Goal: Information Seeking & Learning: Learn about a topic

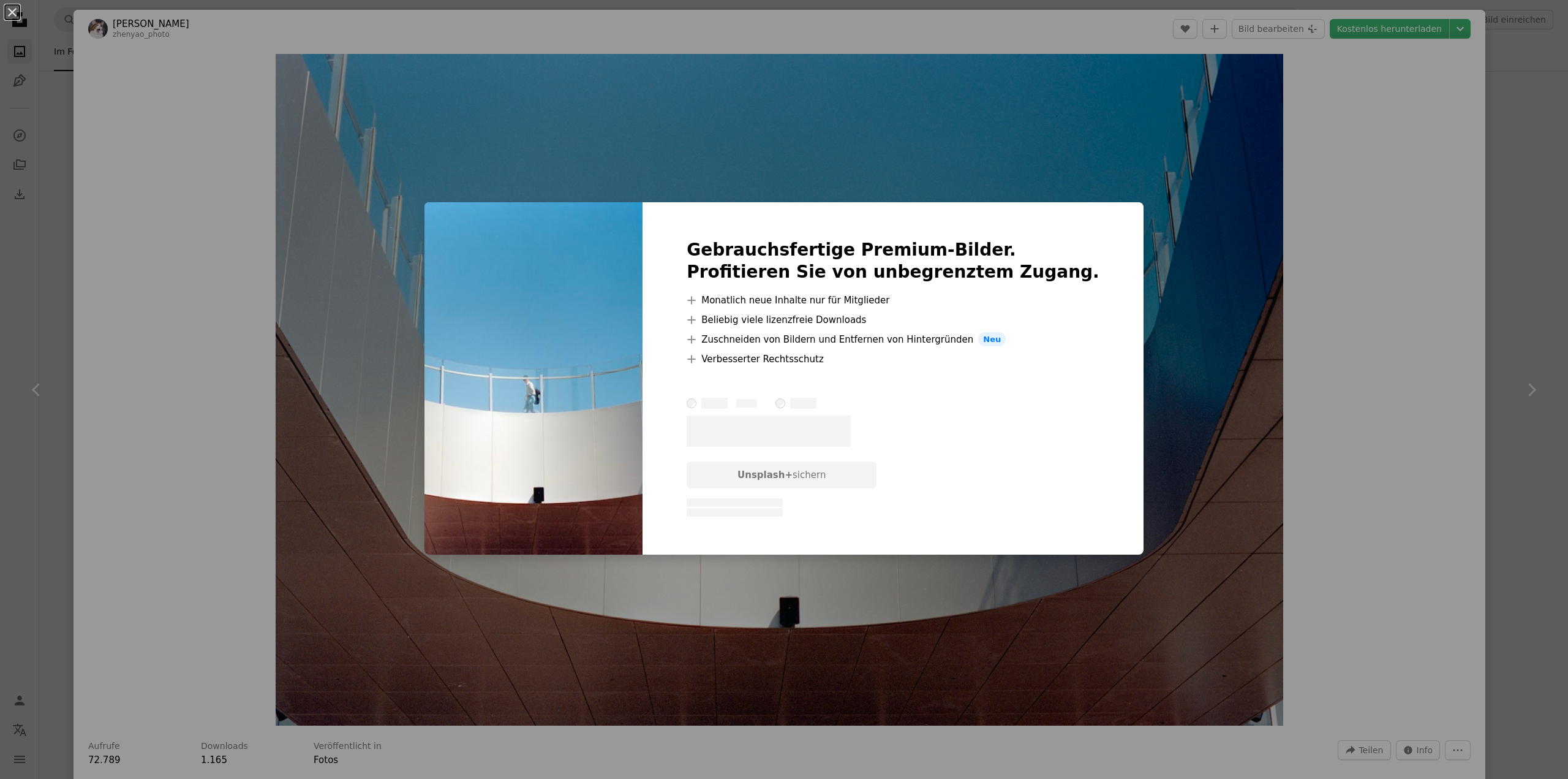
scroll to position [245, 0]
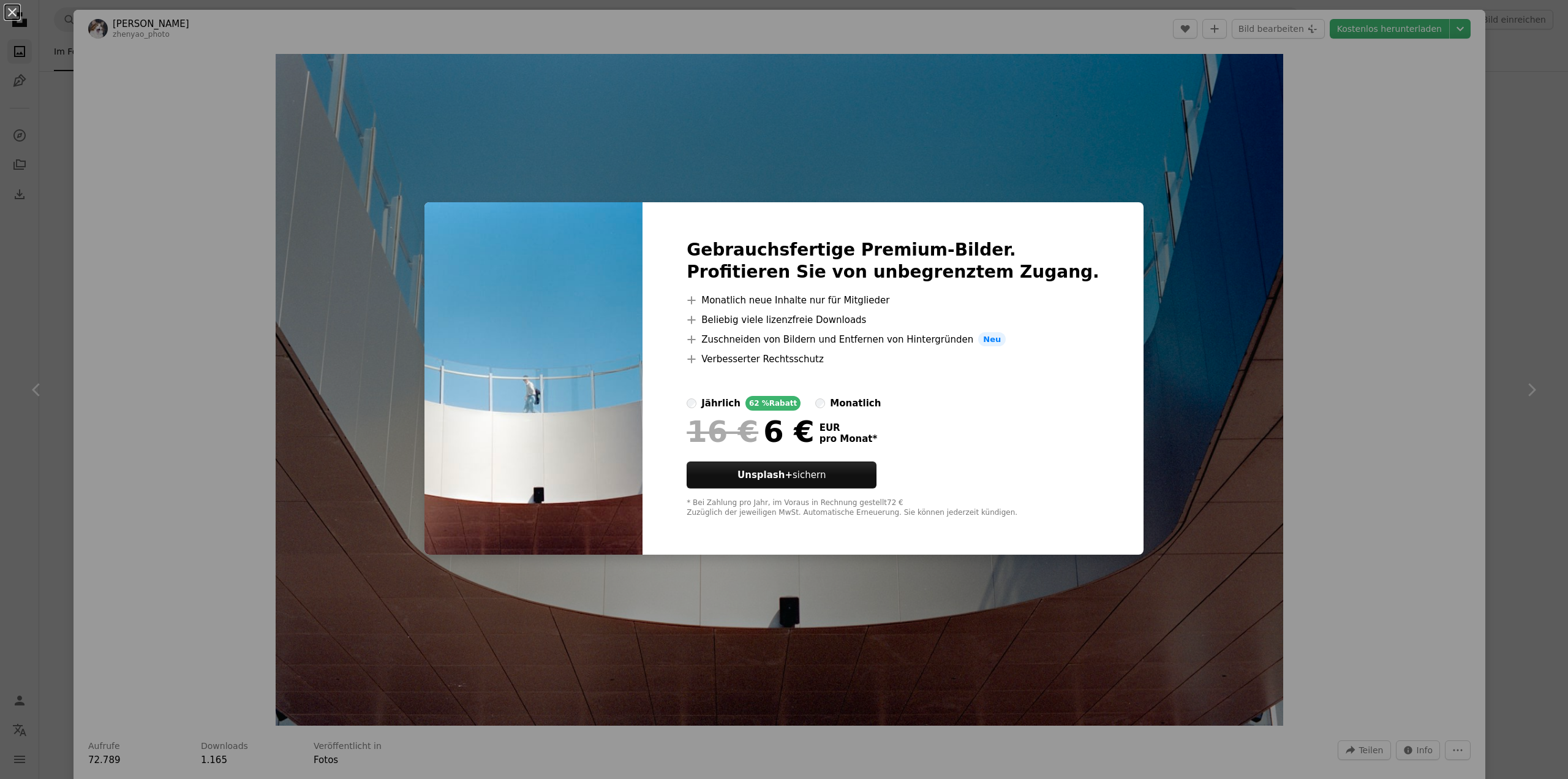
click at [1141, 170] on div "An X shape Gebrauchsfertige Premium-Bilder. Profitieren Sie von unbegrenztem Zu…" at bounding box center [784, 390] width 1568 height 779
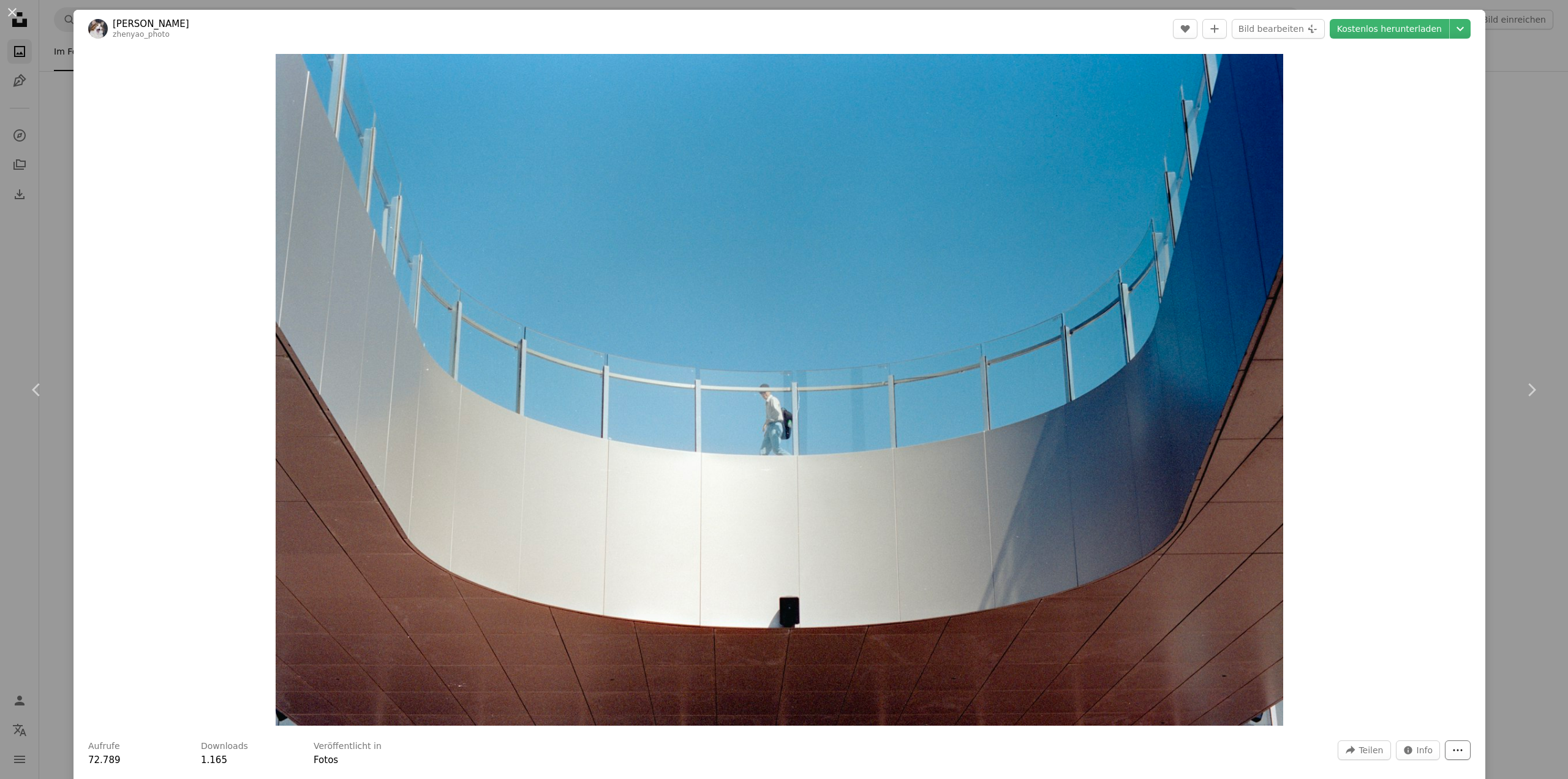
click at [1453, 750] on icon "Weitere Aktionen" at bounding box center [1458, 750] width 9 height 2
click at [1445, 746] on button "More Actions" at bounding box center [1457, 750] width 26 height 20
click at [1435, 746] on dialog "An X shape Chevron left Chevron right [PERSON_NAME] A heart A plus sign Bild be…" at bounding box center [784, 390] width 1568 height 779
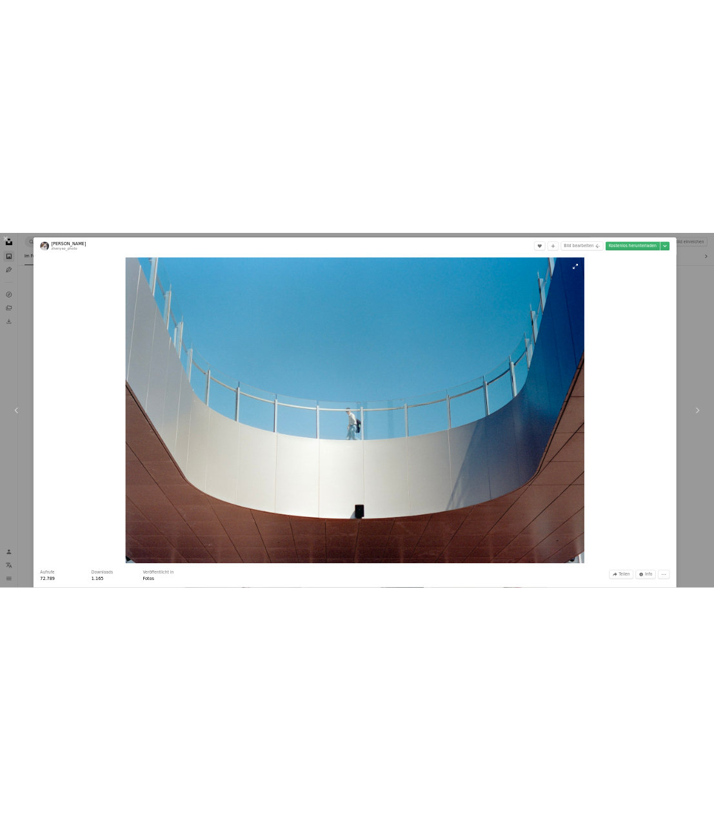
scroll to position [219, 0]
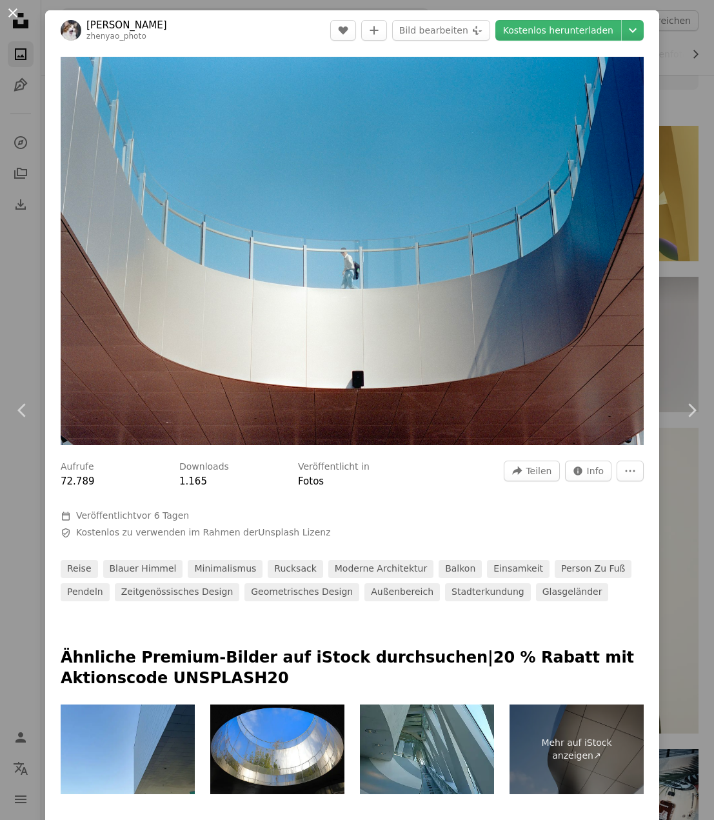
click at [16, 15] on button "An X shape" at bounding box center [12, 12] width 15 height 15
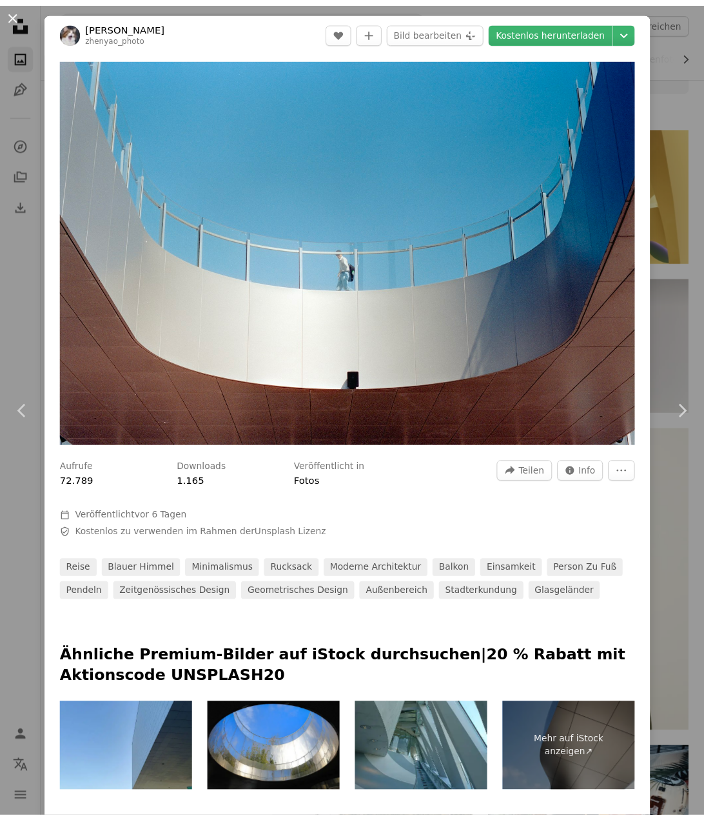
scroll to position [258, 0]
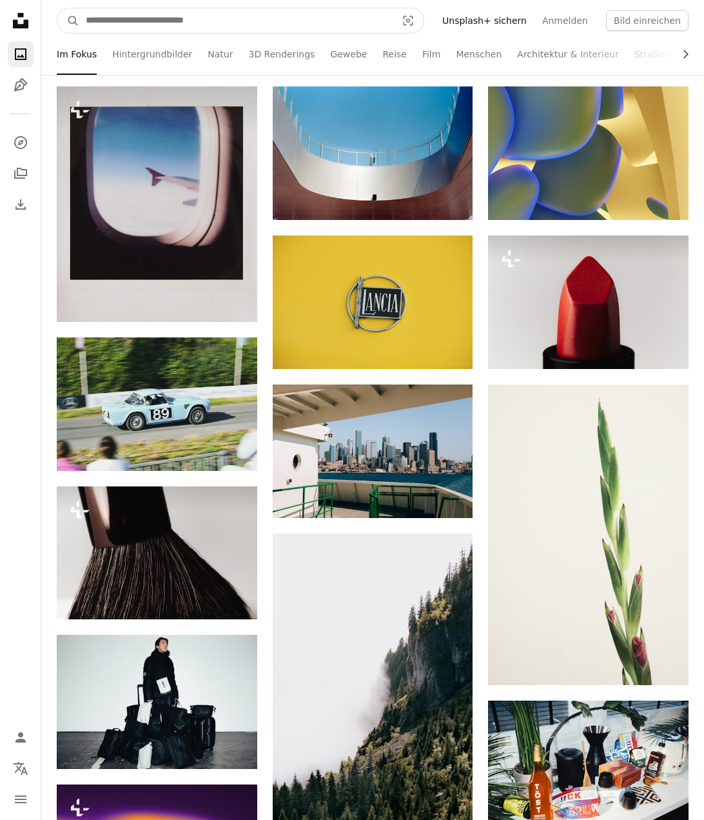
click at [268, 19] on input "Finden Sie Bildmaterial auf der ganzen Webseite" at bounding box center [235, 20] width 313 height 25
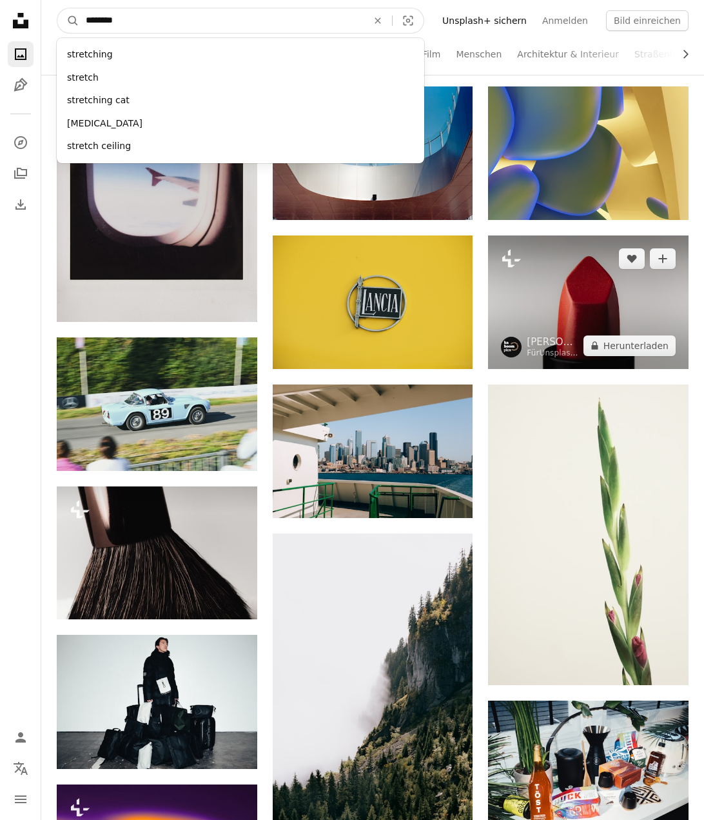
type input "*******"
click button "A magnifying glass" at bounding box center [68, 20] width 22 height 25
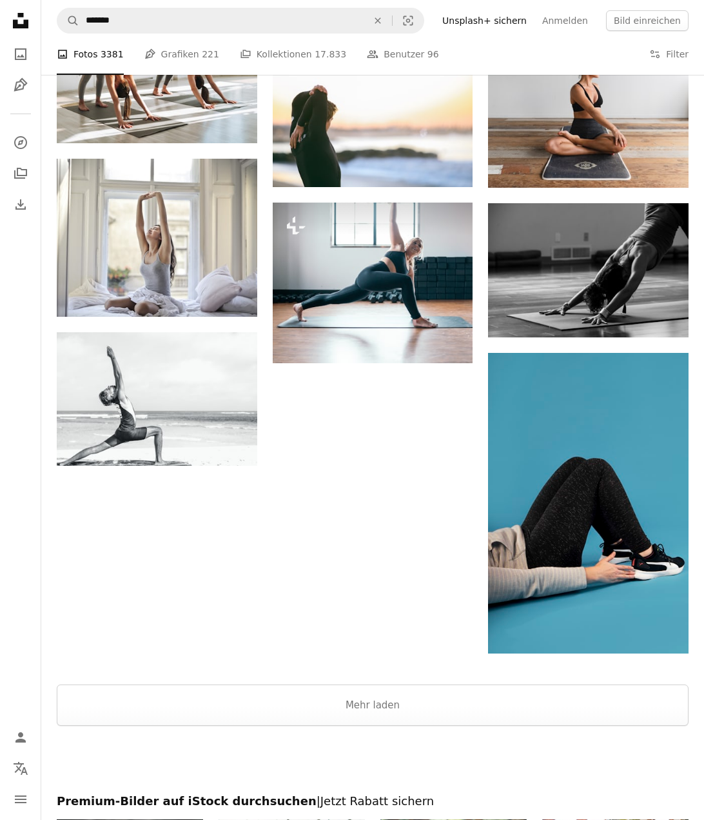
scroll to position [903, 0]
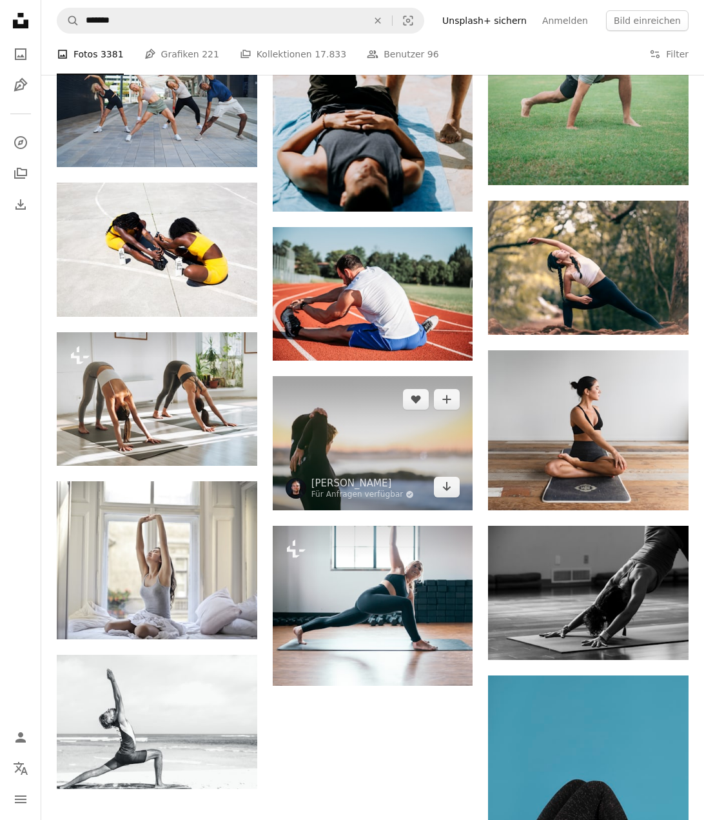
click at [424, 422] on img at bounding box center [373, 442] width 201 height 133
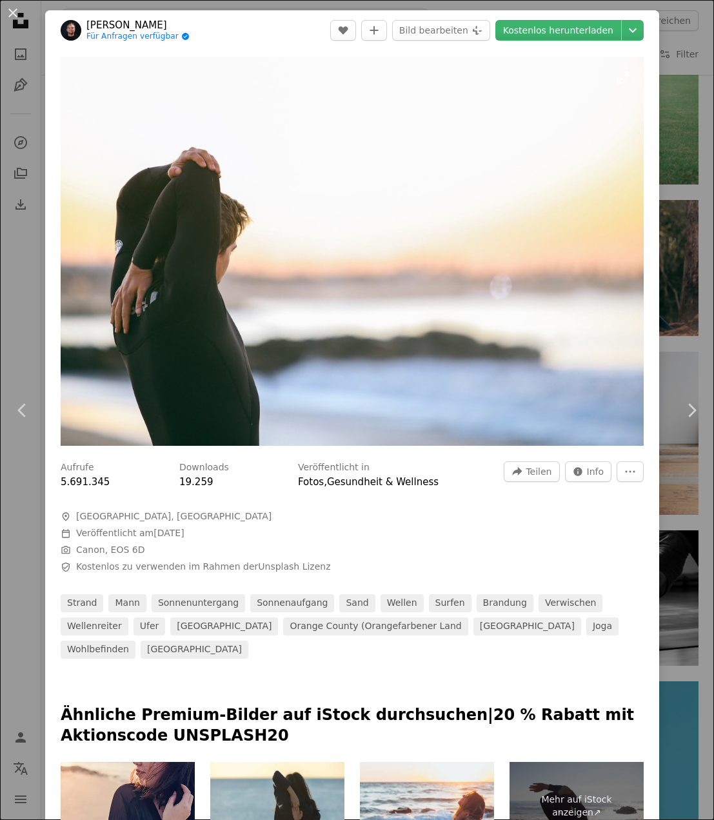
click at [337, 346] on img "Dieses Bild heranzoomen" at bounding box center [352, 251] width 583 height 389
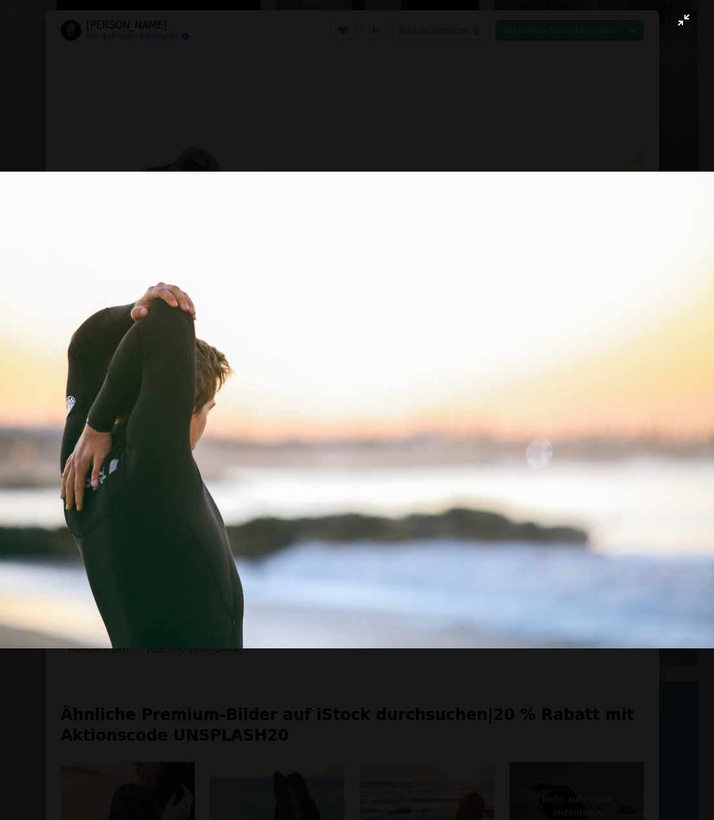
click at [547, 453] on img "Dieses Bild herauszoomen" at bounding box center [356, 410] width 715 height 476
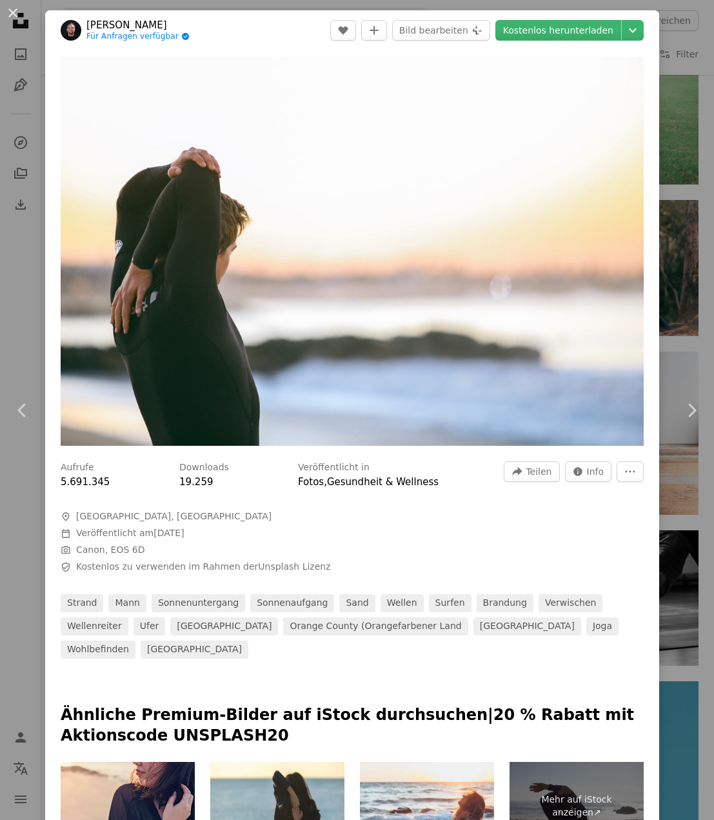
click at [542, 442] on div "Zoom in" at bounding box center [352, 251] width 614 height 402
click at [616, 462] on button "More Actions" at bounding box center [629, 471] width 27 height 21
click at [157, 79] on img "Dieses Bild heranzoomen" at bounding box center [352, 251] width 583 height 389
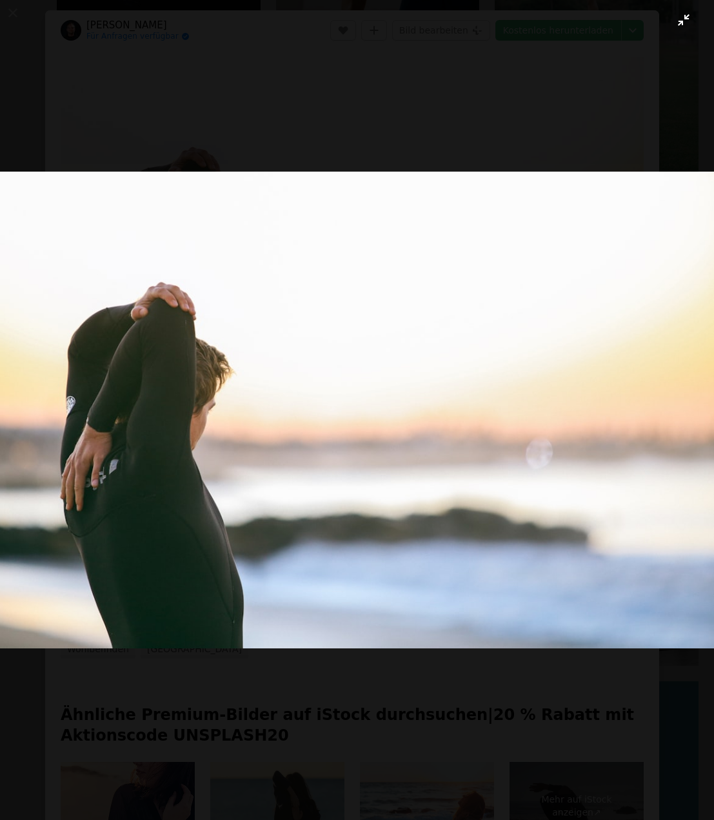
click at [269, 317] on img "Dieses Bild herauszoomen" at bounding box center [356, 410] width 715 height 476
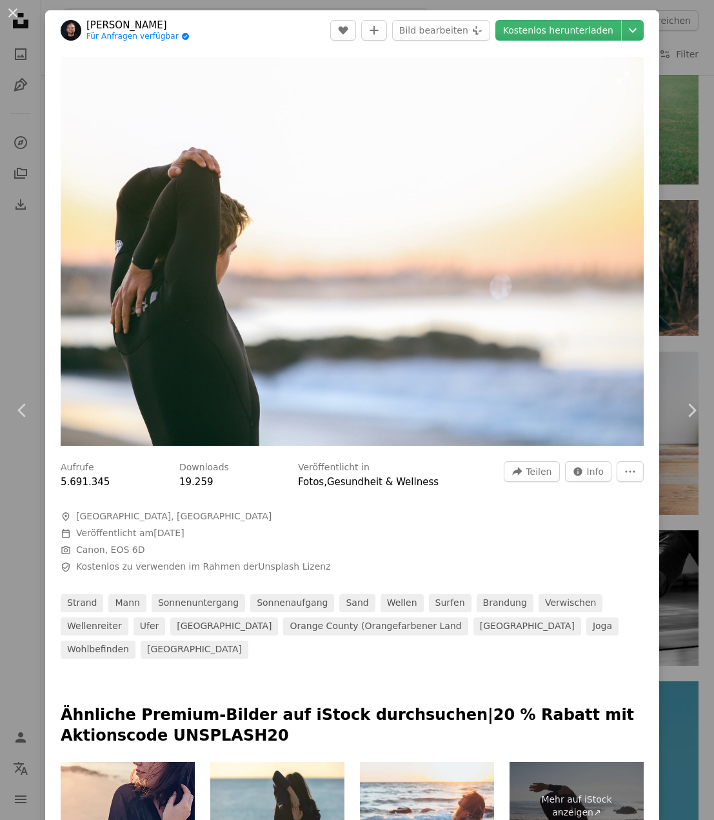
drag, startPoint x: 270, startPoint y: 317, endPoint x: 342, endPoint y: 251, distance: 98.6
click at [342, 251] on img "Dieses Bild heranzoomen" at bounding box center [352, 251] width 583 height 389
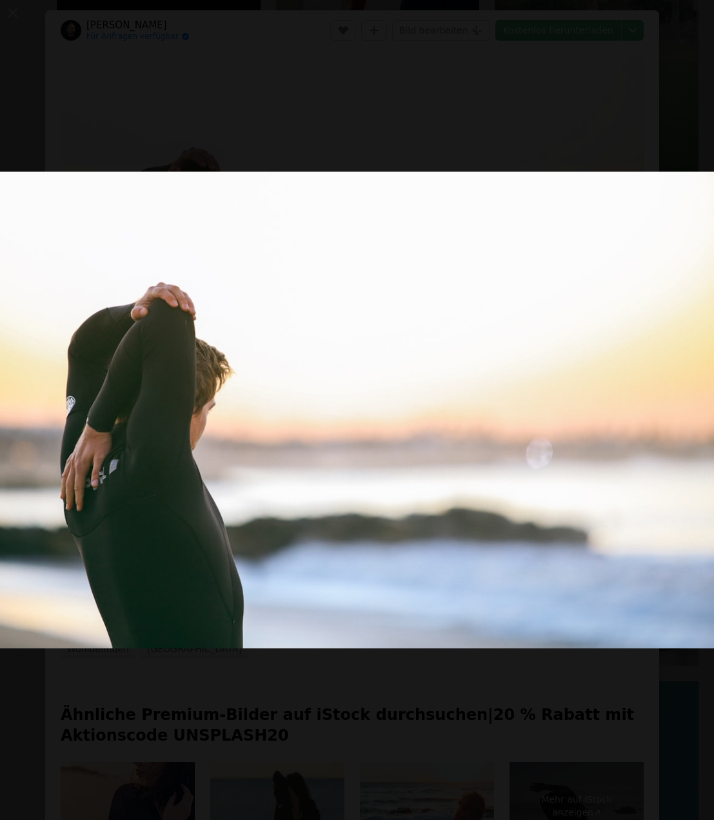
click at [344, 251] on img "Dieses Bild herauszoomen" at bounding box center [356, 410] width 715 height 476
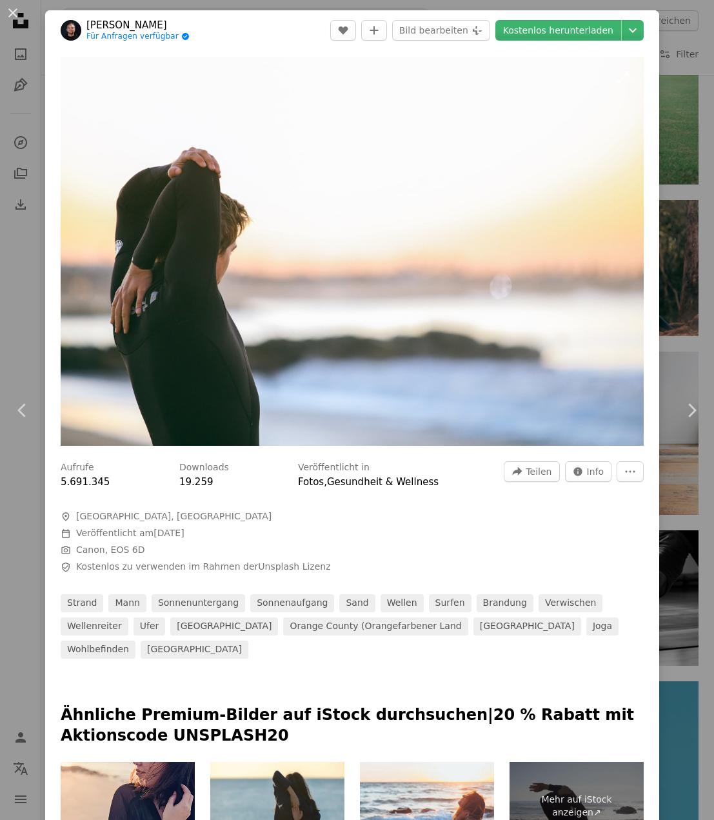
click at [344, 251] on img "Dieses Bild heranzoomen" at bounding box center [352, 251] width 583 height 389
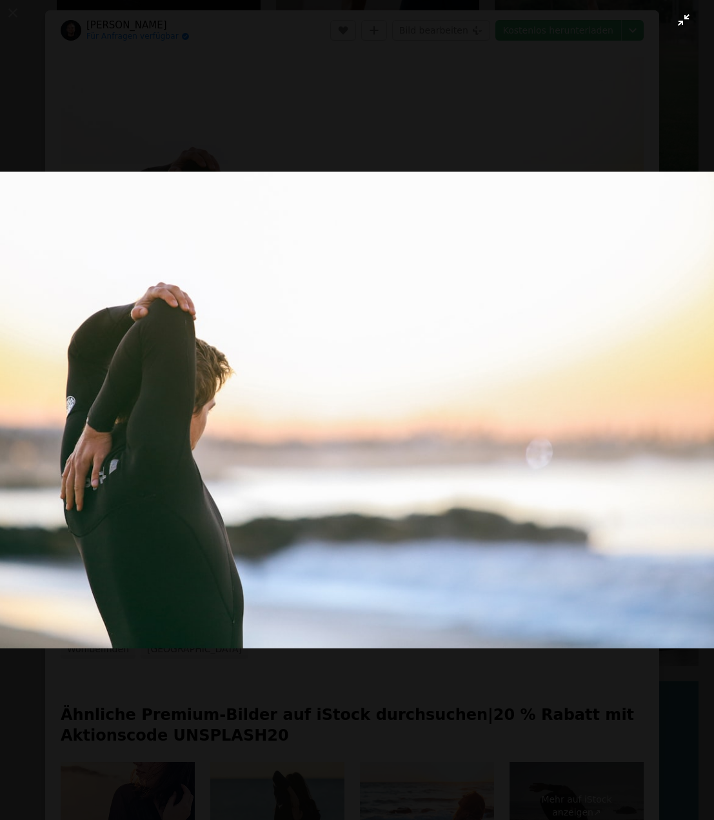
click at [337, 271] on img "Dieses Bild herauszoomen" at bounding box center [356, 410] width 715 height 476
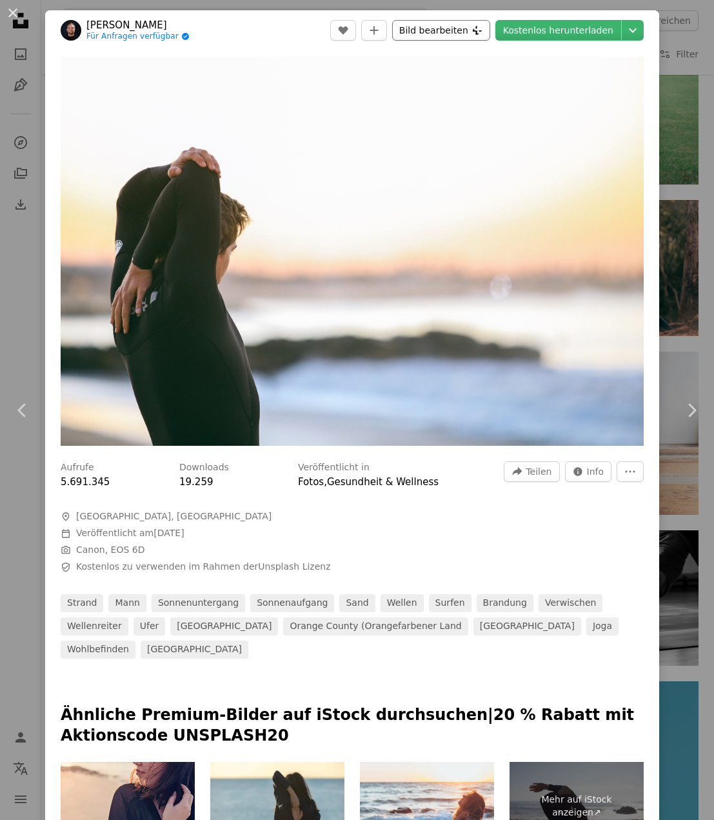
click at [442, 27] on button "Bild bearbeiten Plus sign for Unsplash+" at bounding box center [441, 30] width 98 height 21
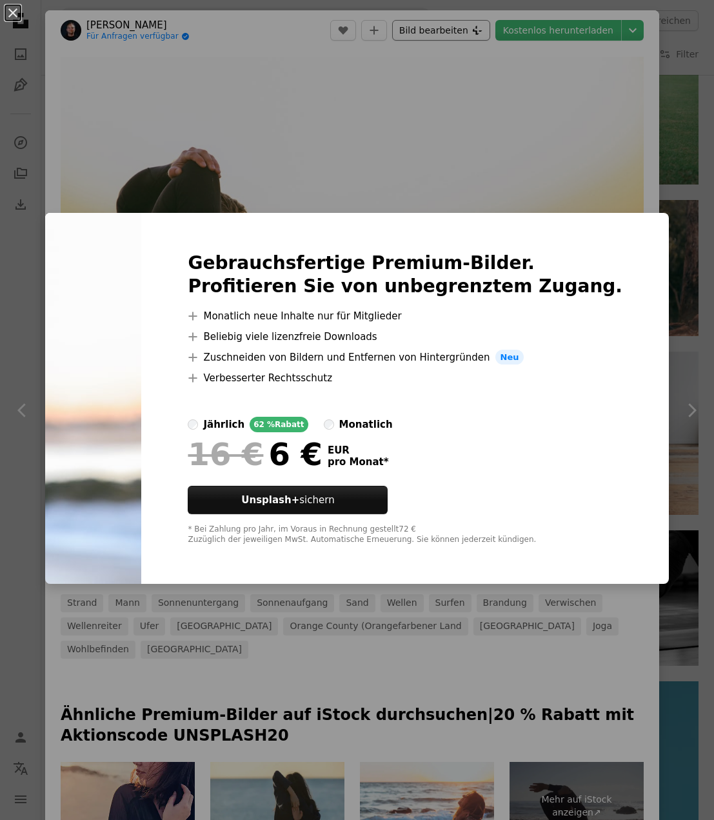
click at [439, 158] on div "An X shape Gebrauchsfertige Premium-Bilder. Profitieren Sie von unbegrenztem Zu…" at bounding box center [357, 410] width 714 height 820
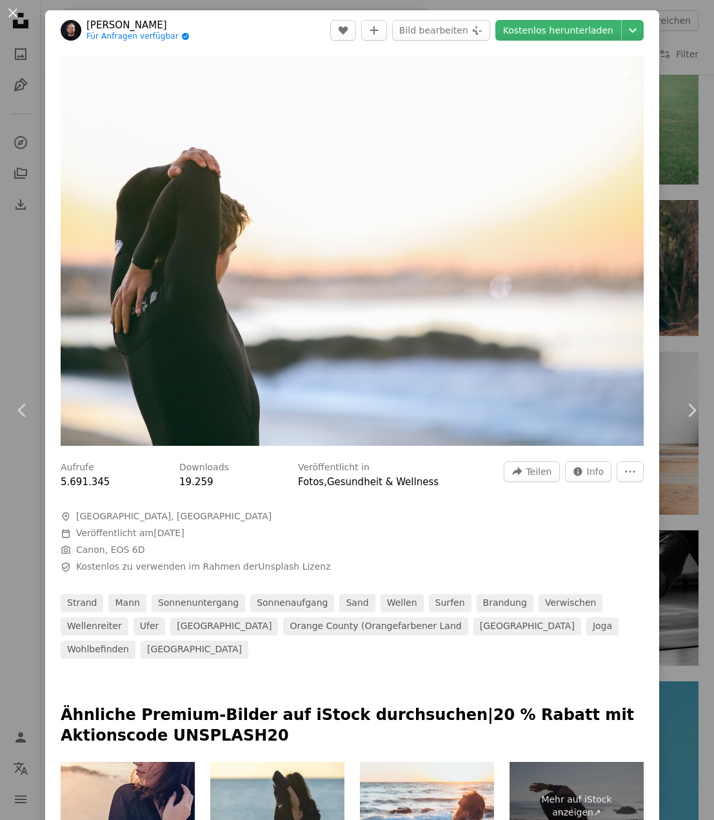
click at [448, 148] on img "Dieses Bild heranzoomen" at bounding box center [352, 251] width 583 height 389
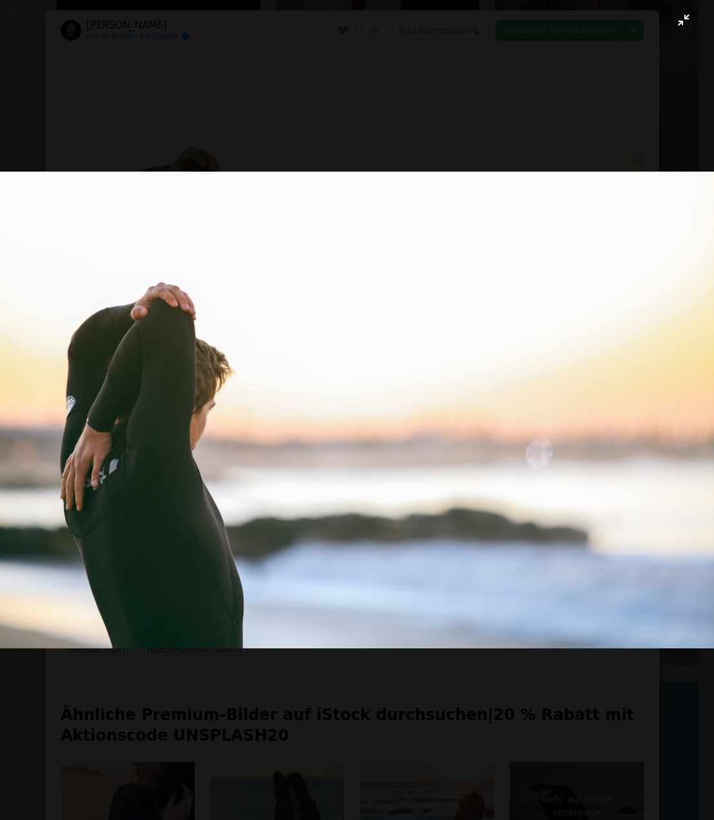
click at [548, 272] on img "Dieses Bild herauszoomen" at bounding box center [356, 410] width 715 height 476
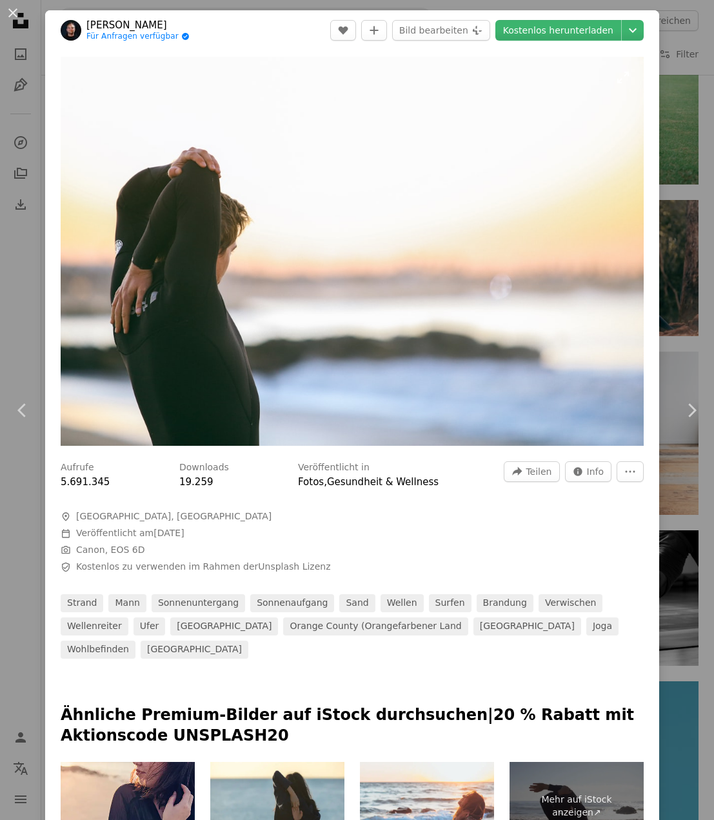
click at [540, 262] on img "Dieses Bild heranzoomen" at bounding box center [352, 251] width 583 height 389
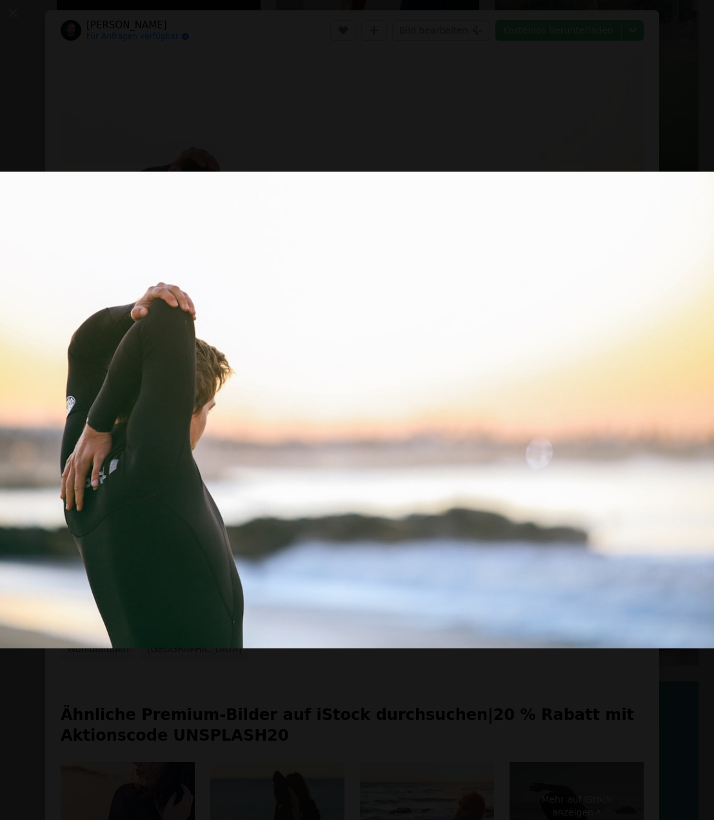
click at [537, 262] on img "Dieses Bild herauszoomen" at bounding box center [356, 410] width 715 height 476
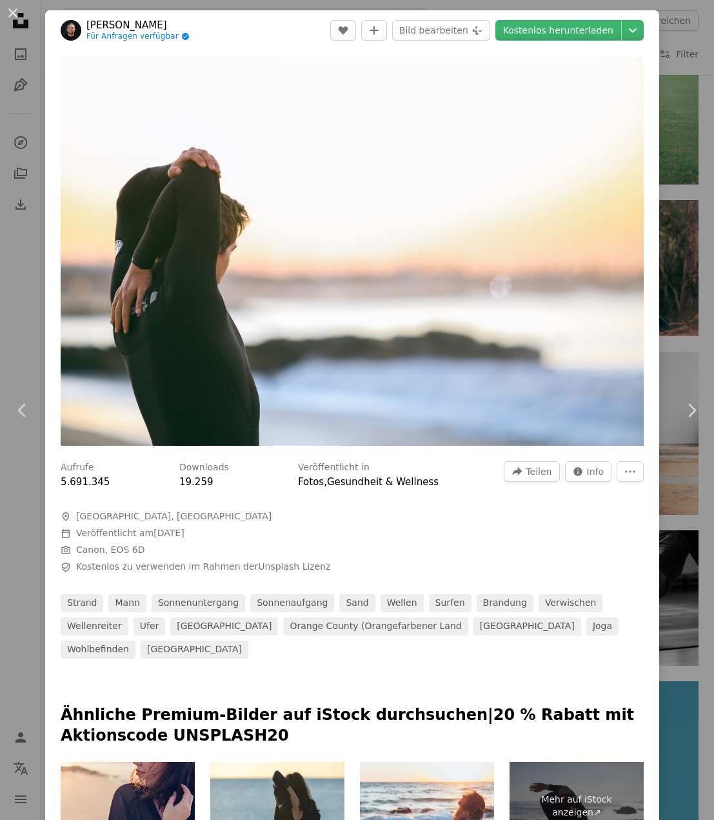
drag, startPoint x: 376, startPoint y: 105, endPoint x: 317, endPoint y: 213, distance: 122.6
click at [317, 213] on img "Dieses Bild heranzoomen" at bounding box center [352, 251] width 583 height 389
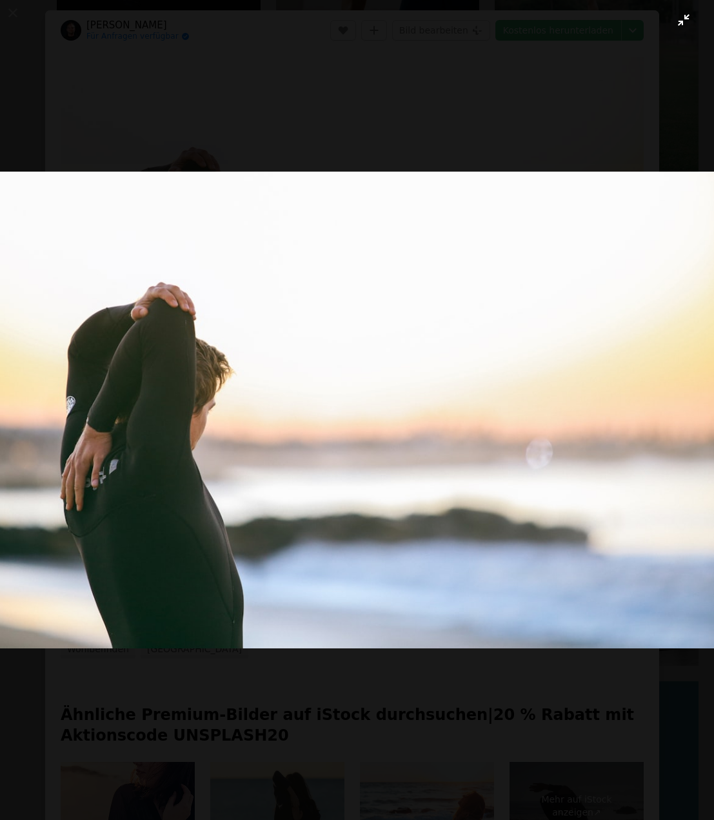
click at [341, 300] on img "Dieses Bild herauszoomen" at bounding box center [356, 410] width 715 height 476
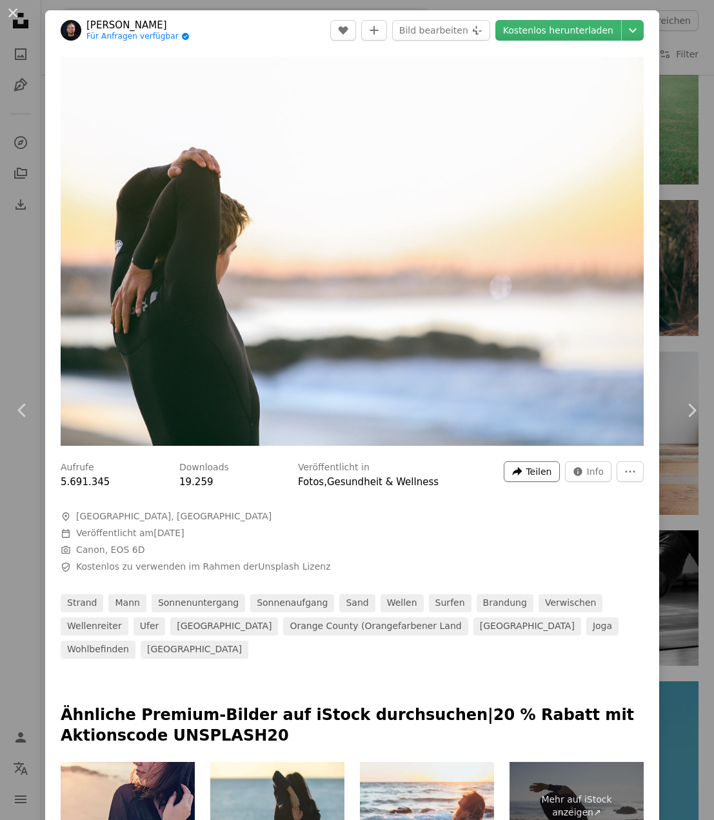
click at [516, 466] on icon "A forward-right arrow" at bounding box center [517, 472] width 12 height 12
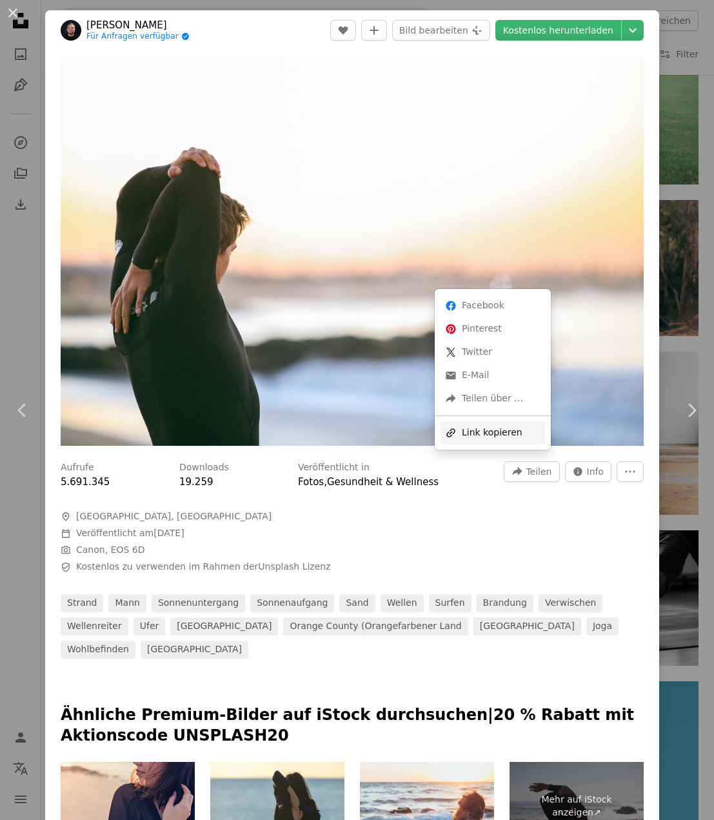
click at [477, 427] on div "A URL sharing icon (chains) Link kopieren" at bounding box center [493, 432] width 106 height 23
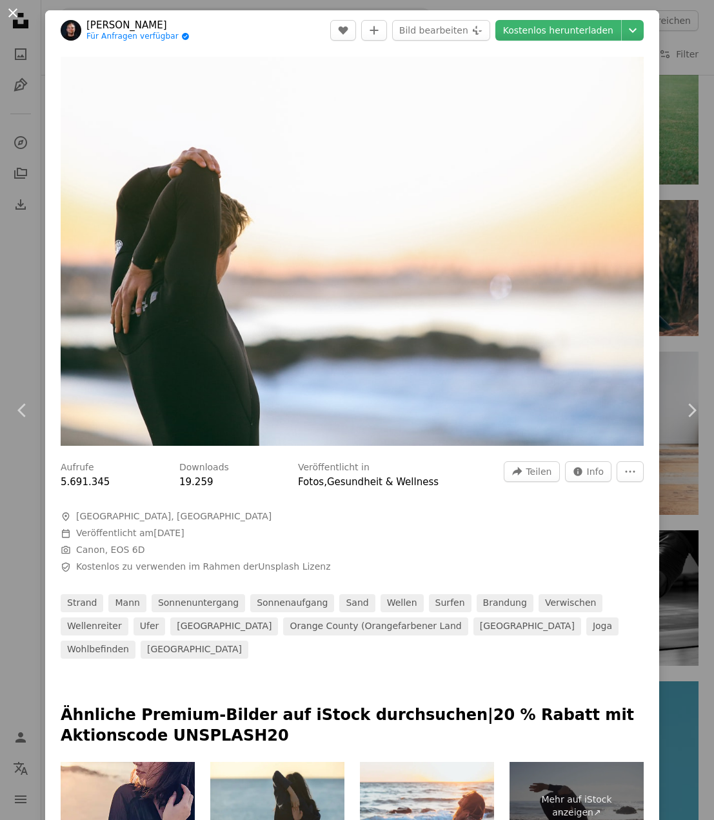
click at [14, 16] on button "An X shape" at bounding box center [12, 12] width 15 height 15
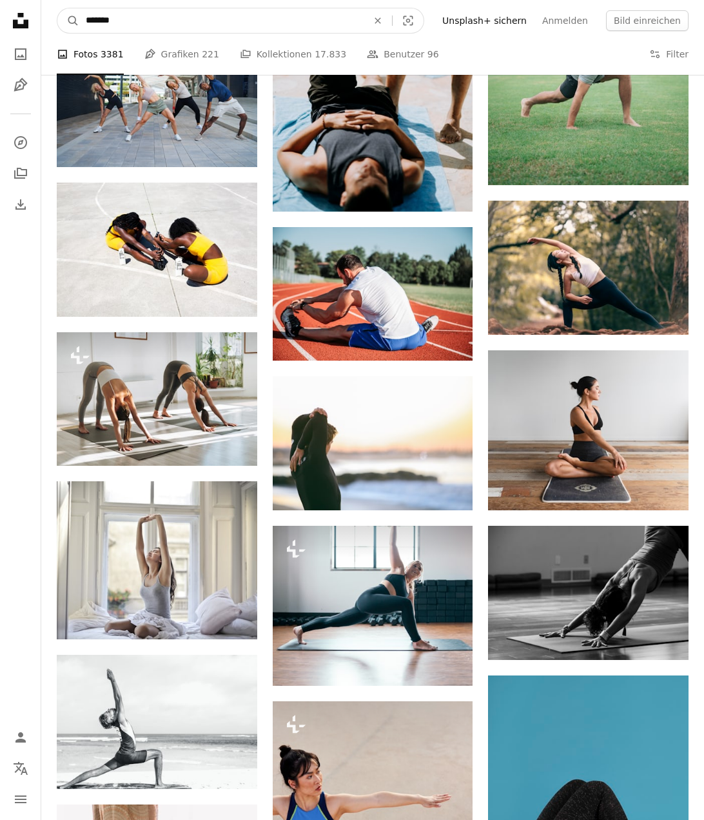
click at [196, 28] on input "*******" at bounding box center [221, 20] width 284 height 25
click at [197, 30] on input "*******" at bounding box center [221, 20] width 284 height 25
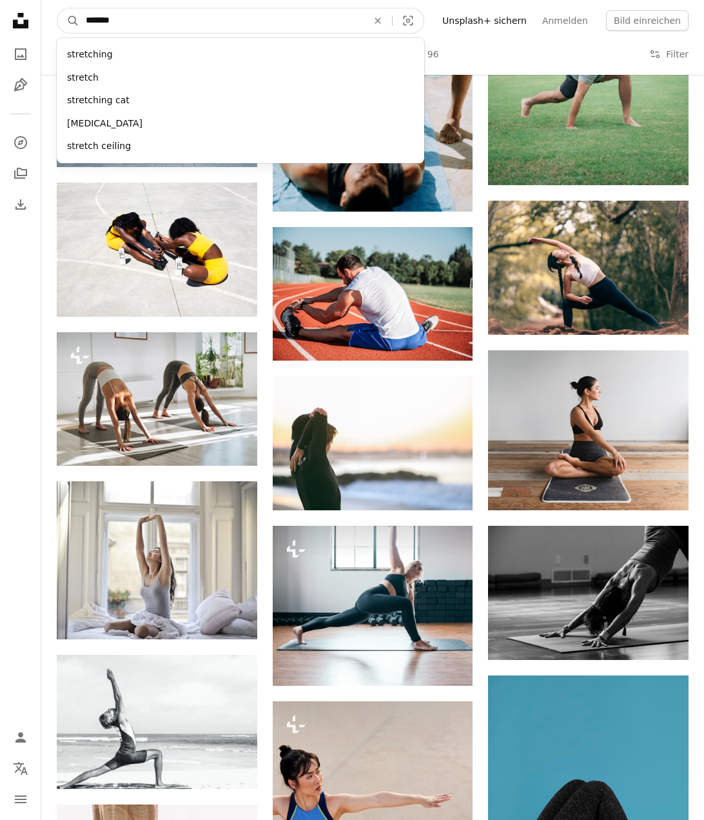
type input "*******"
click button "A magnifying glass" at bounding box center [68, 20] width 22 height 25
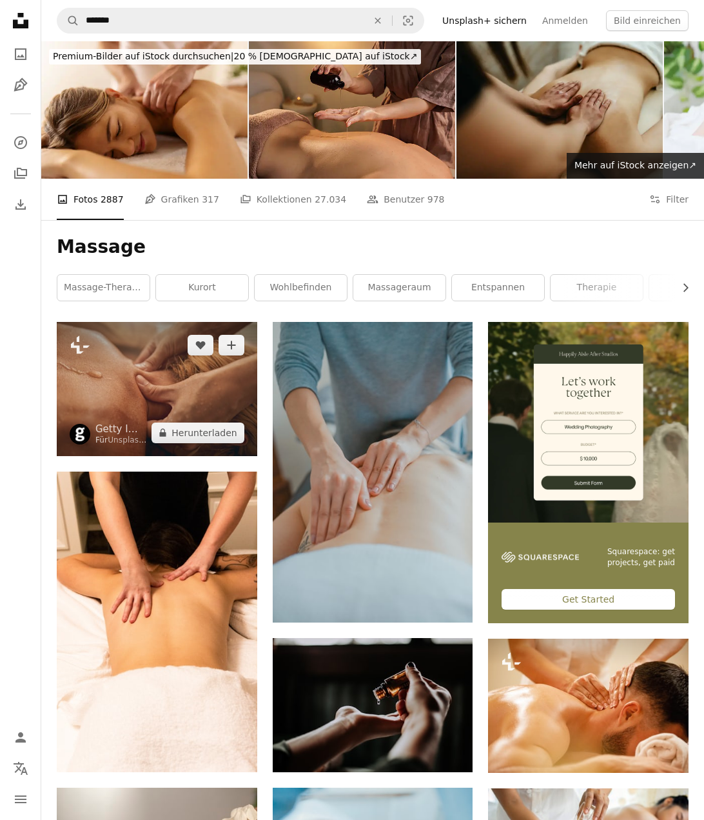
click at [134, 360] on img at bounding box center [157, 388] width 201 height 133
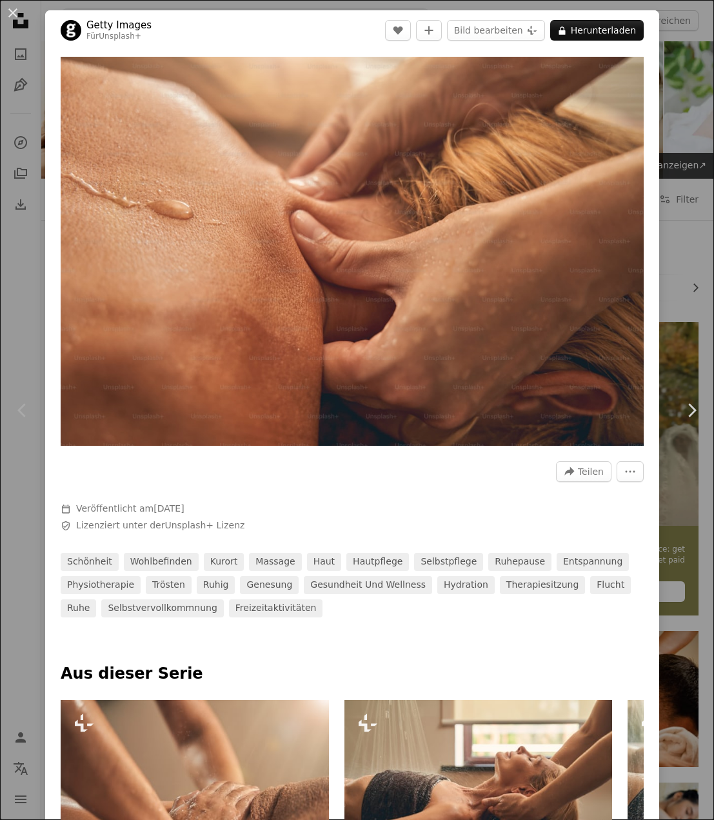
click at [13, 360] on div "Chevron left" at bounding box center [22, 410] width 45 height 124
click at [41, 333] on div "An X shape Chevron left Chevron right Getty Images Für Unsplash+ A heart A plus…" at bounding box center [357, 410] width 714 height 820
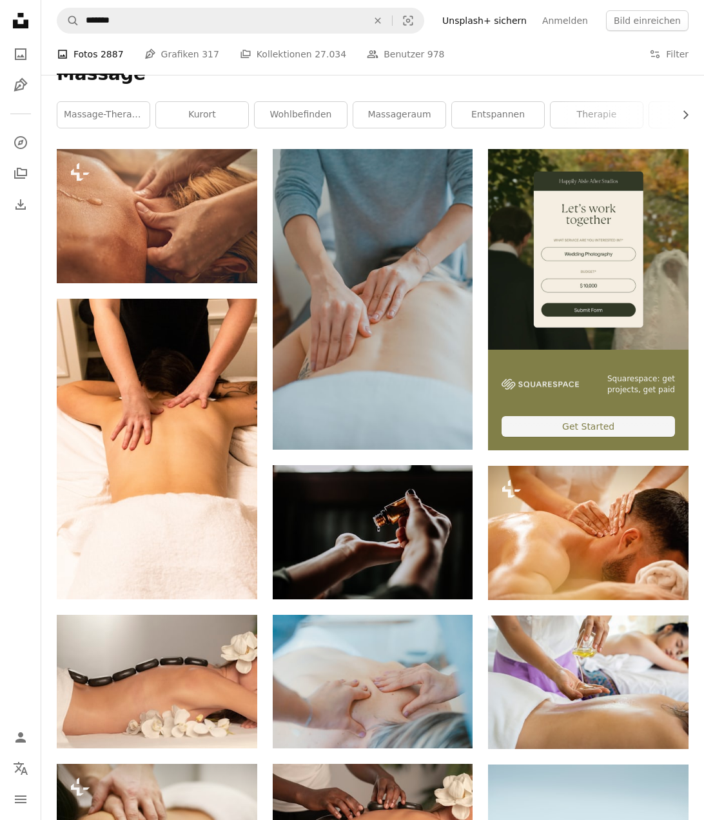
scroll to position [193, 0]
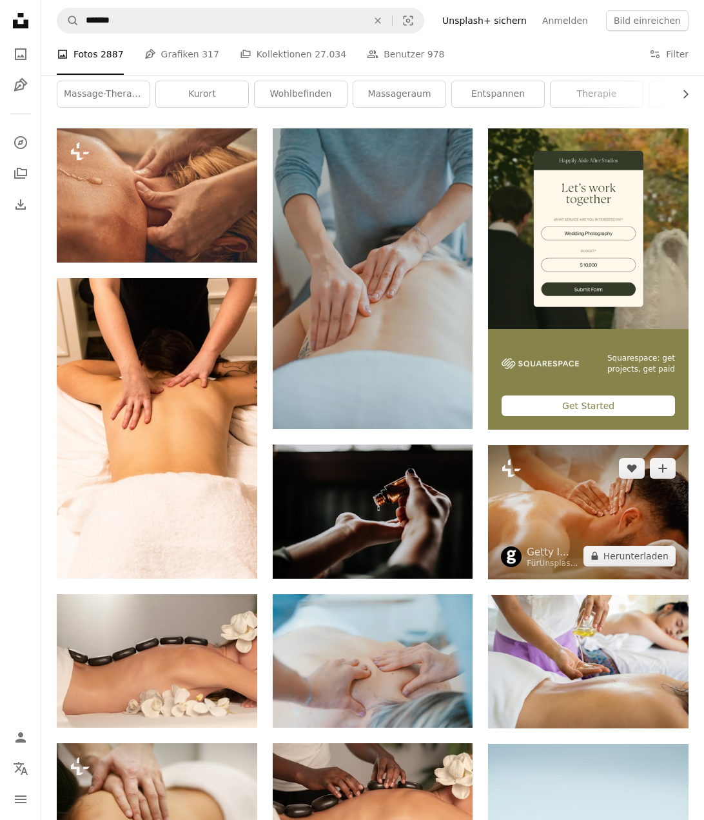
click at [626, 496] on img at bounding box center [588, 511] width 201 height 133
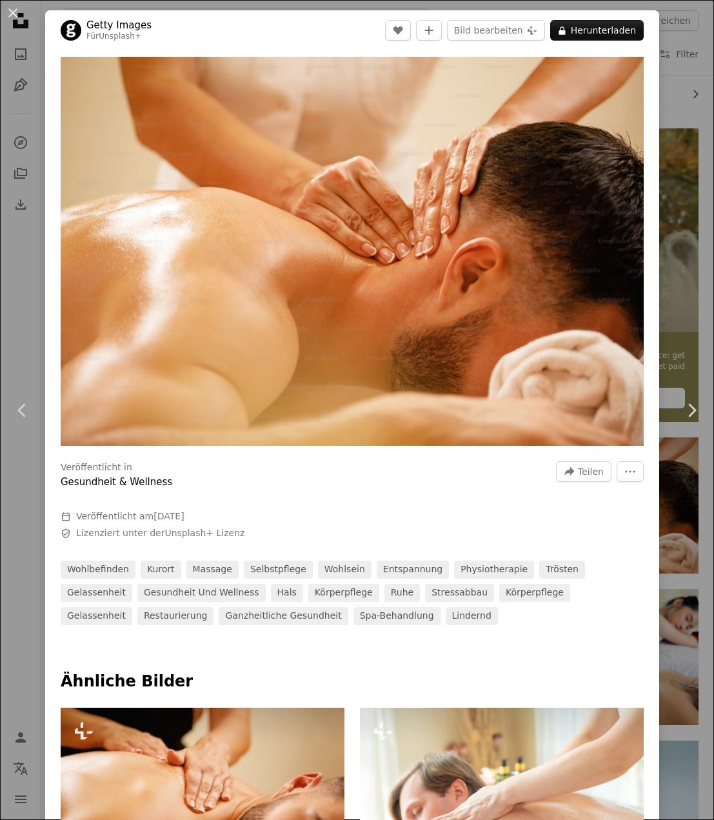
click at [23, 305] on div "An X shape Chevron left Chevron right Getty Images Für Unsplash+ A heart A plus…" at bounding box center [357, 410] width 714 height 820
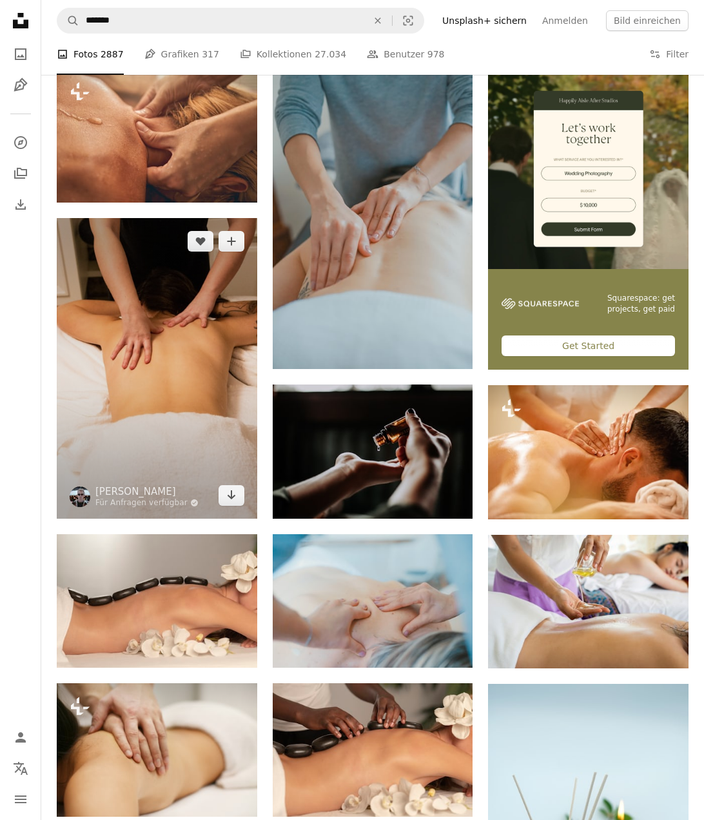
scroll to position [258, 0]
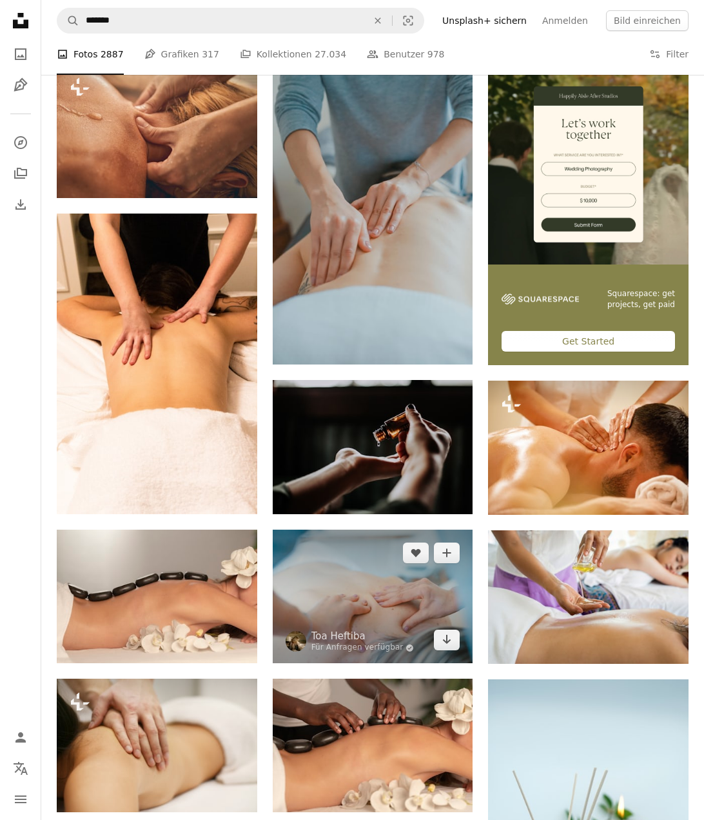
click at [357, 614] on img at bounding box center [373, 595] width 201 height 133
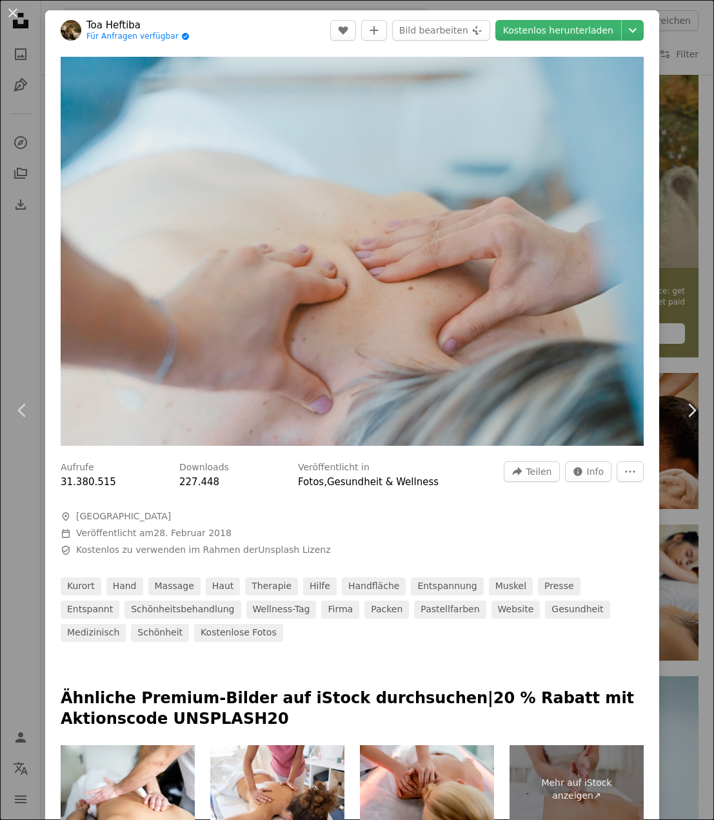
click at [44, 264] on div "An X shape Chevron left Chevron right Toa Heftiba Für Anfragen verfügbar A chec…" at bounding box center [357, 410] width 714 height 820
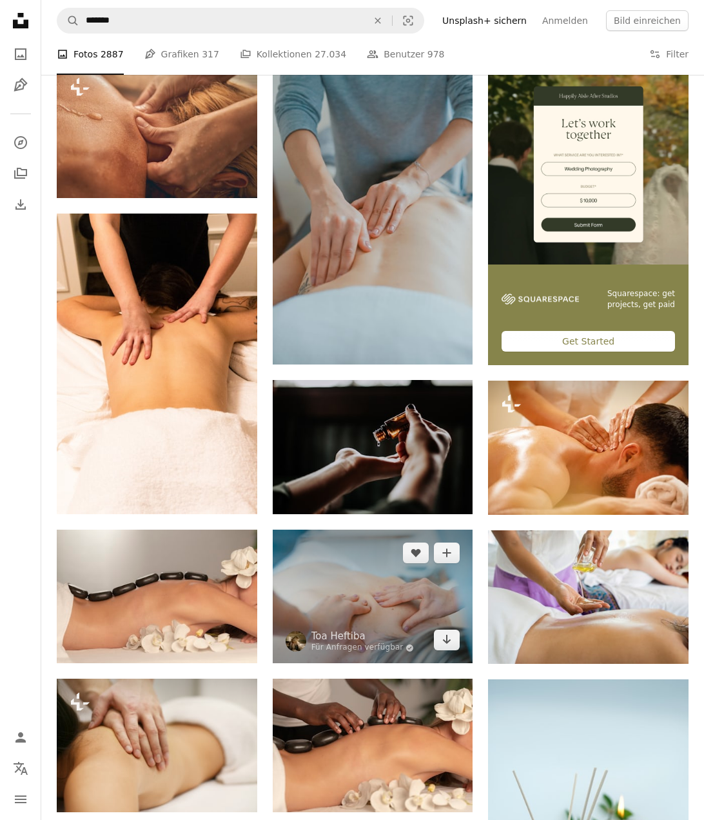
click at [389, 570] on img at bounding box center [373, 595] width 201 height 133
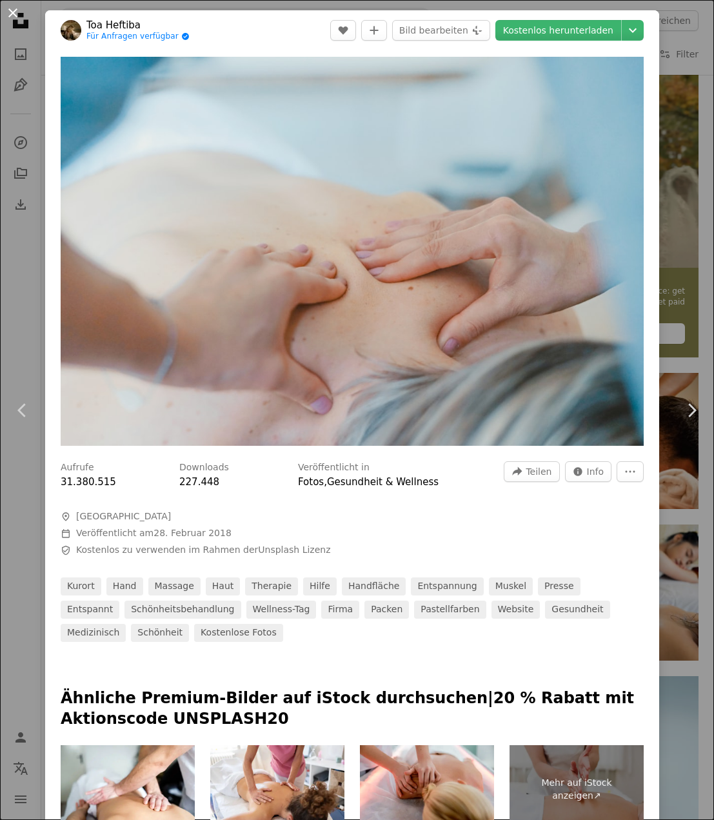
click at [11, 15] on button "An X shape" at bounding box center [12, 12] width 15 height 15
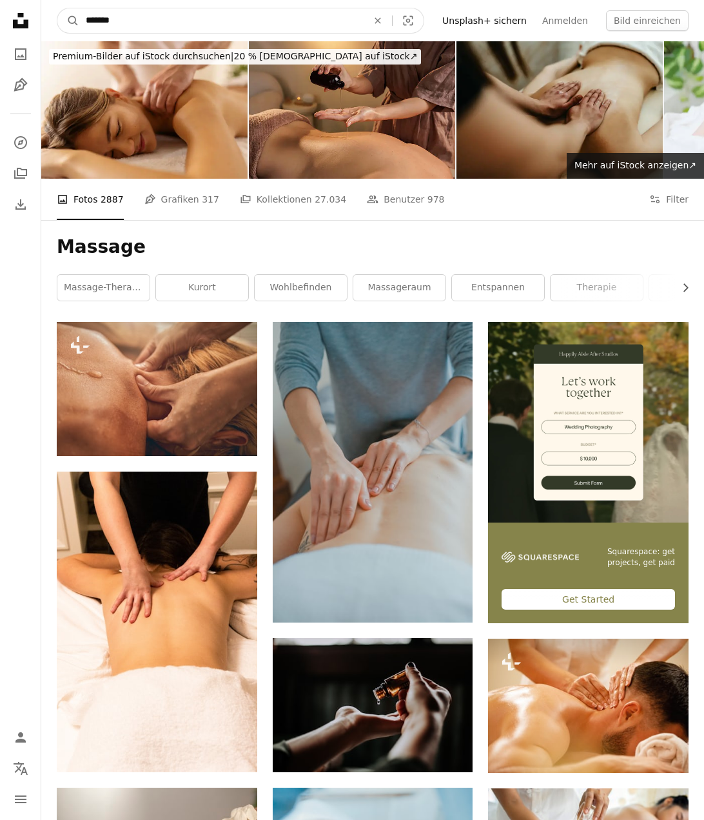
click at [146, 17] on input "*******" at bounding box center [221, 20] width 284 height 25
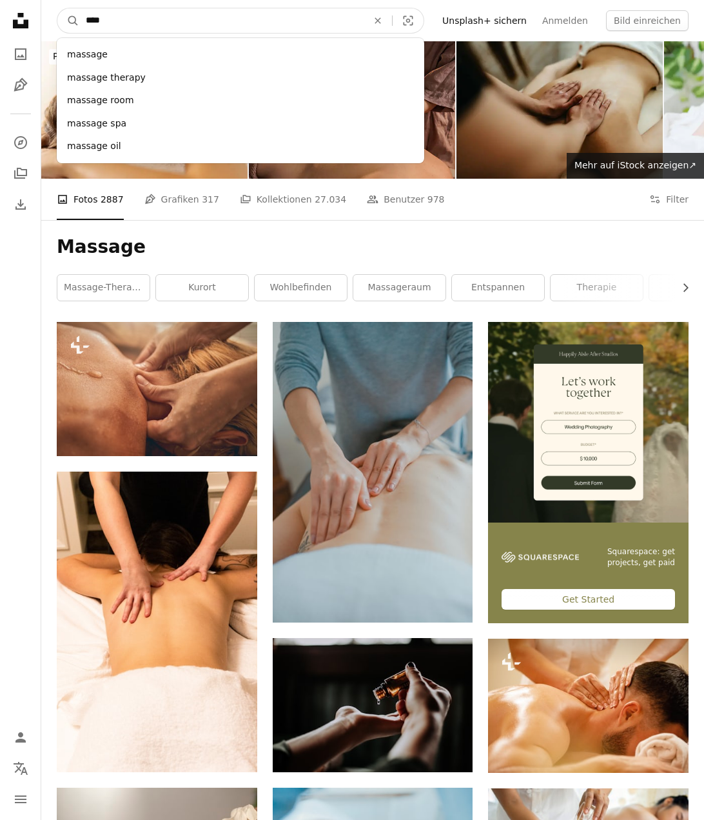
type input "*****"
click button "A magnifying glass" at bounding box center [68, 20] width 22 height 25
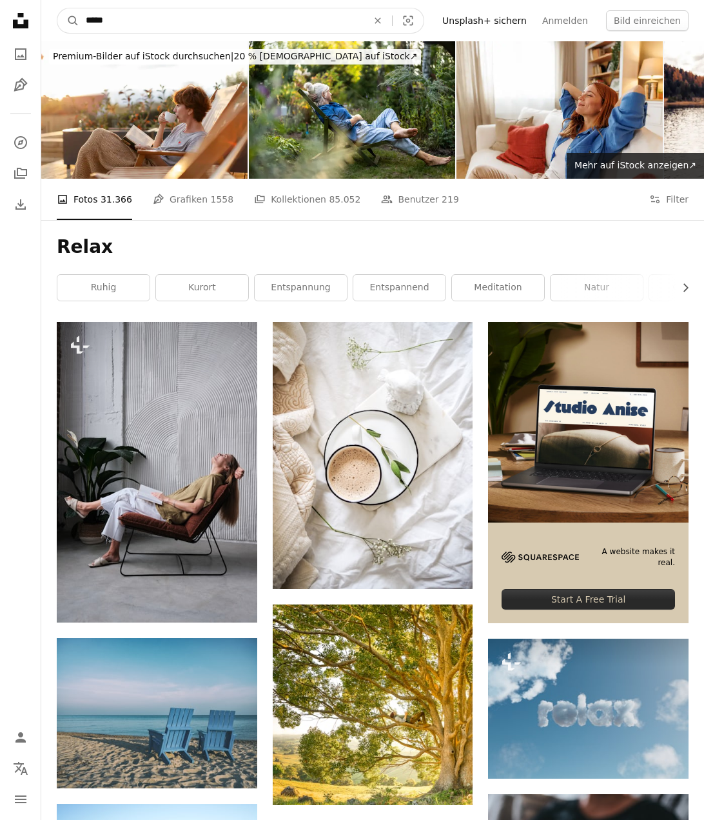
drag, startPoint x: 246, startPoint y: 17, endPoint x: -380, endPoint y: 54, distance: 627.2
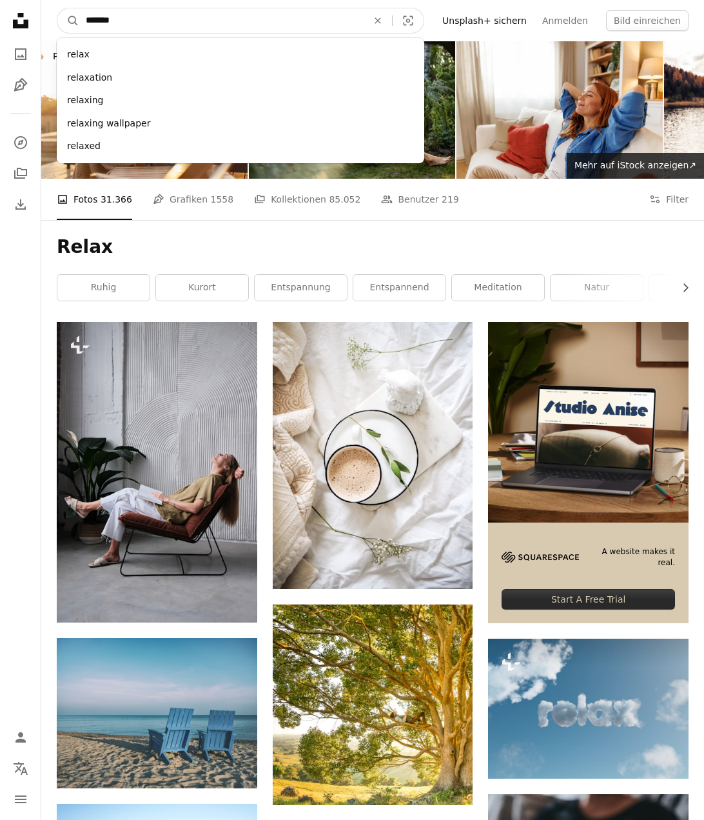
type input "*******"
click button "A magnifying glass" at bounding box center [68, 20] width 22 height 25
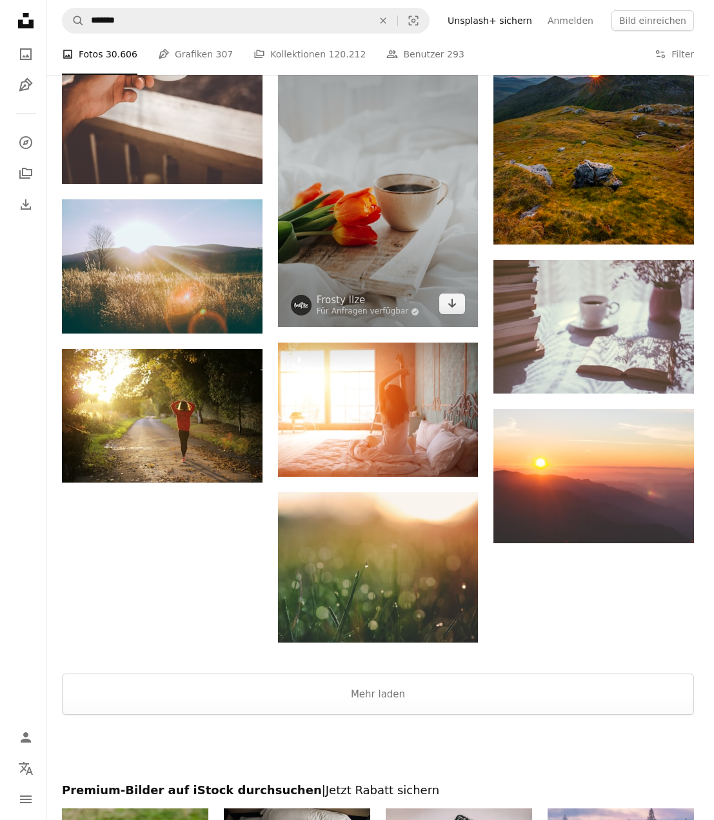
scroll to position [1354, 0]
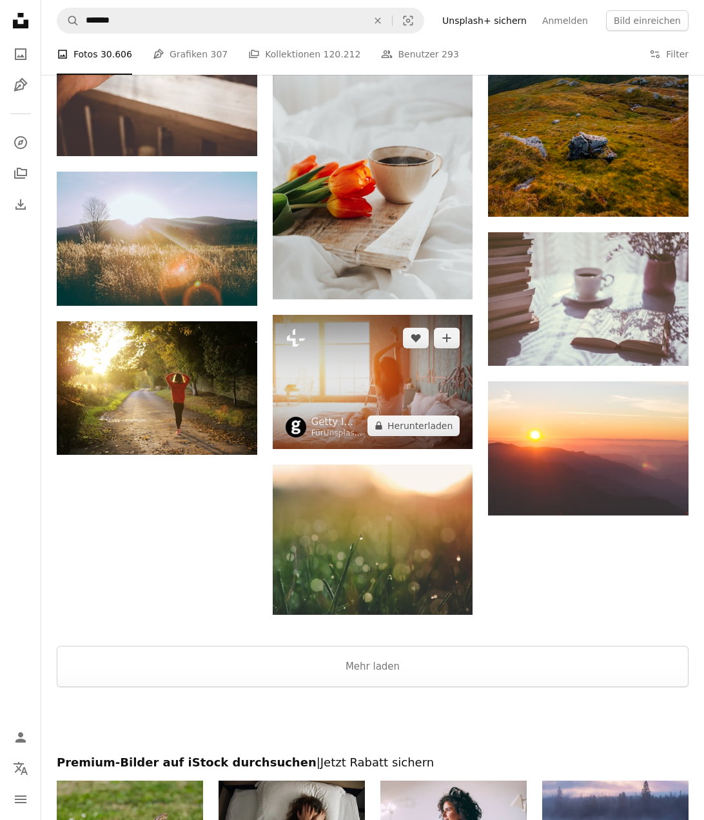
click at [424, 400] on img at bounding box center [373, 381] width 201 height 133
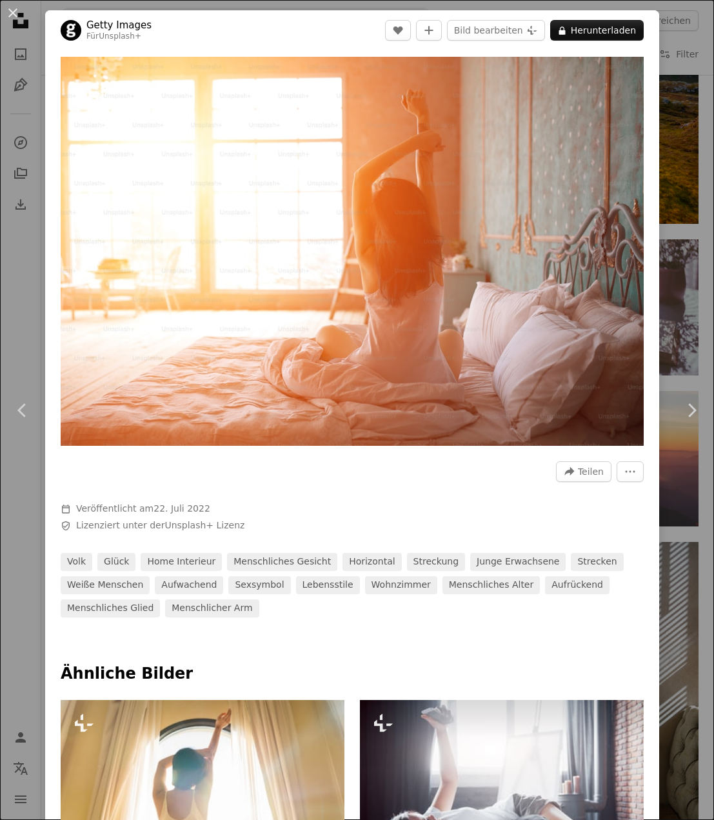
click at [16, 267] on div "An X shape Chevron left Chevron right Getty Images Für Unsplash+ A heart A plus…" at bounding box center [357, 410] width 714 height 820
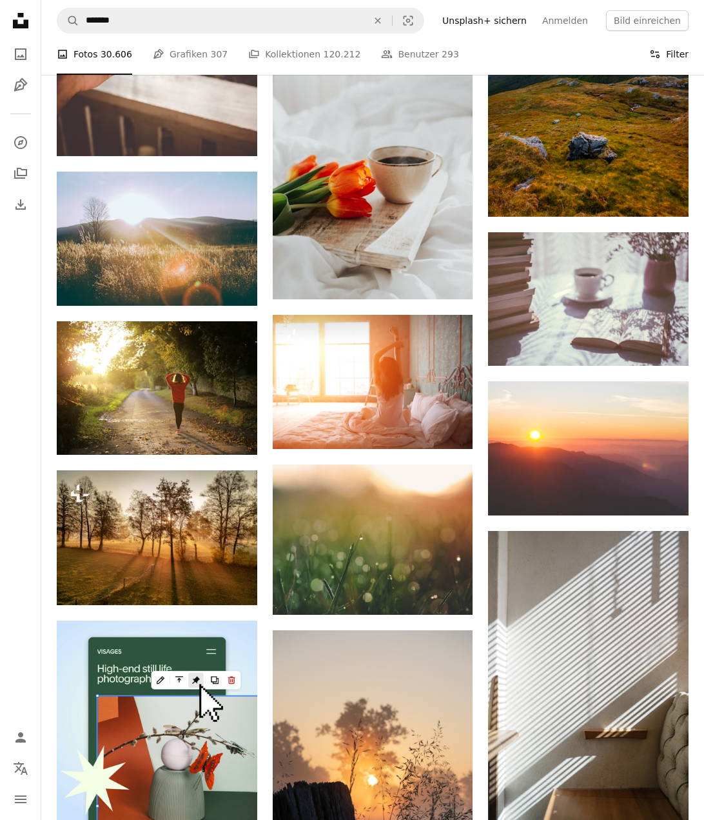
click at [676, 50] on button "Filters Filter" at bounding box center [668, 54] width 39 height 41
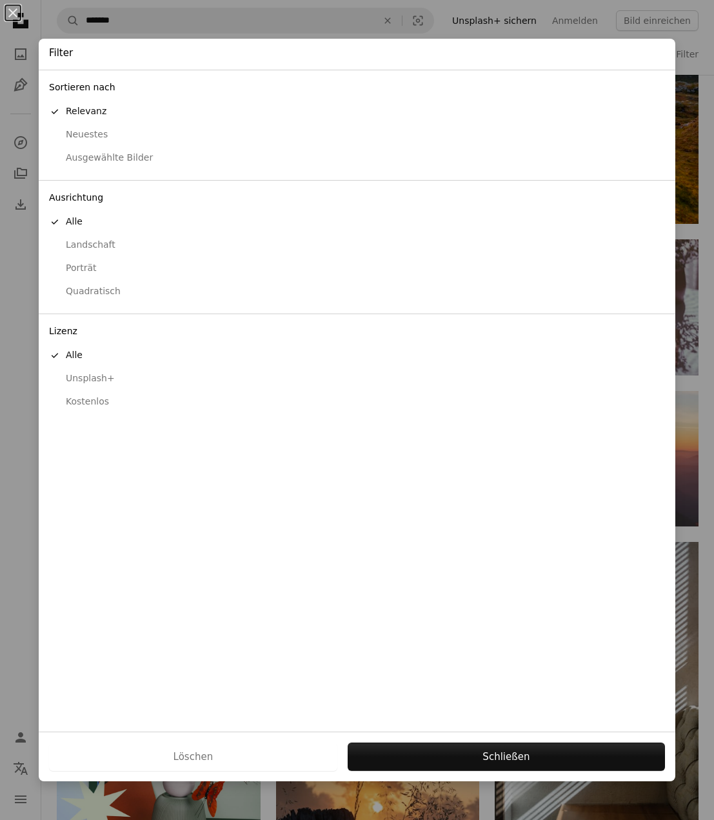
click at [96, 407] on div "Kostenlos" at bounding box center [357, 401] width 616 height 13
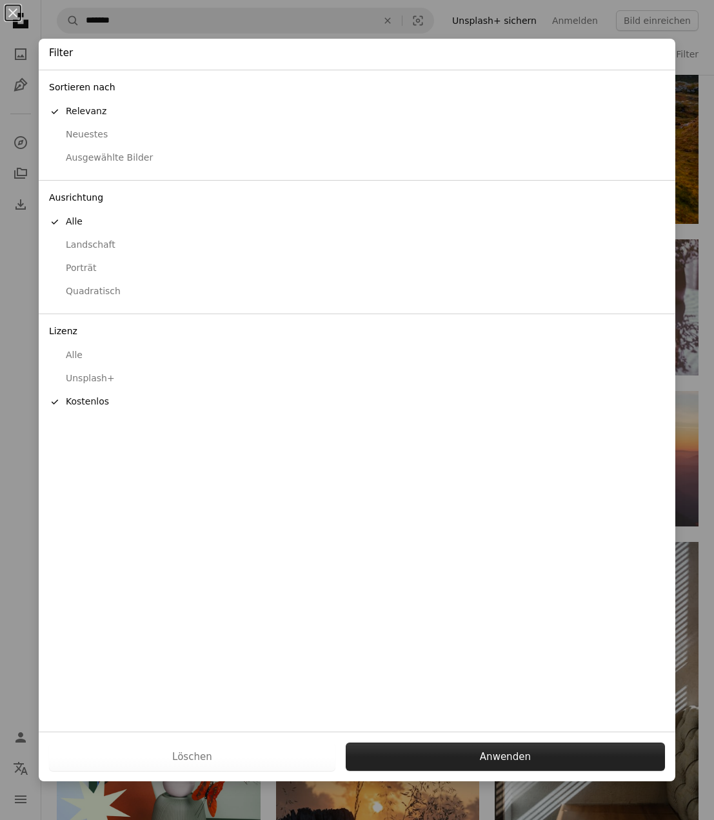
click at [516, 759] on button "Anwenden" at bounding box center [505, 756] width 319 height 28
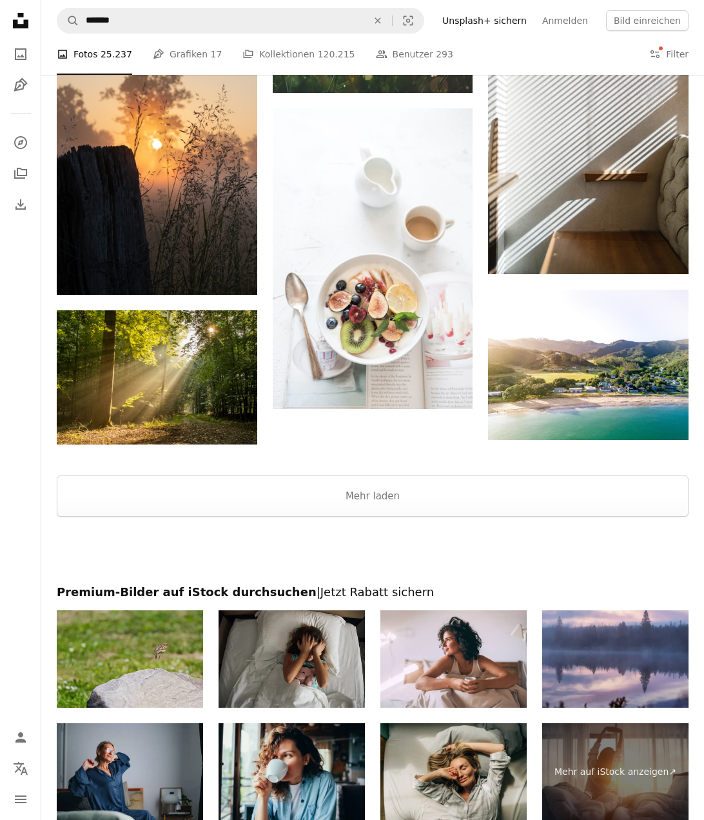
scroll to position [1556, 0]
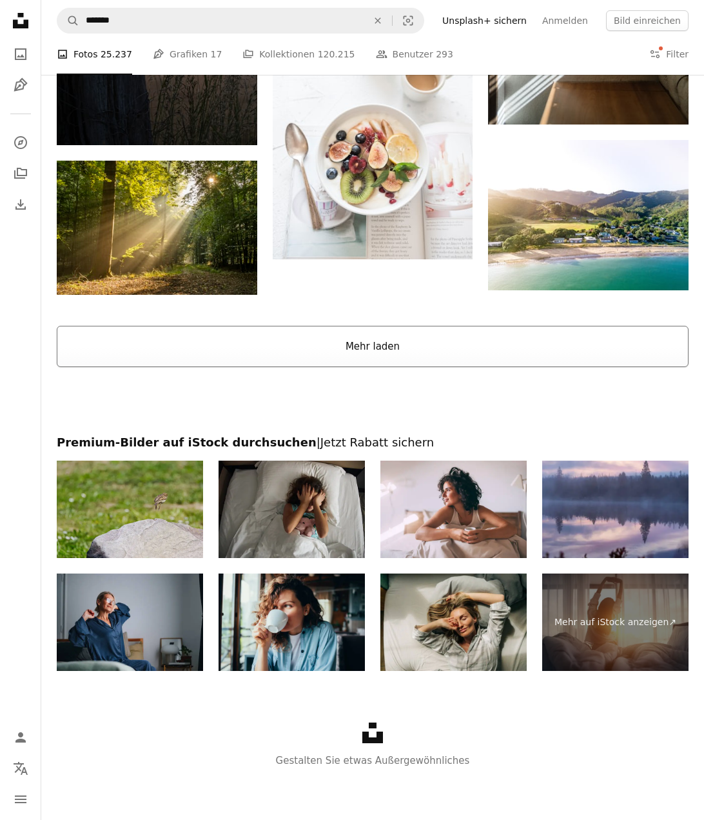
click at [379, 340] on button "Mehr laden" at bounding box center [373, 346] width 632 height 41
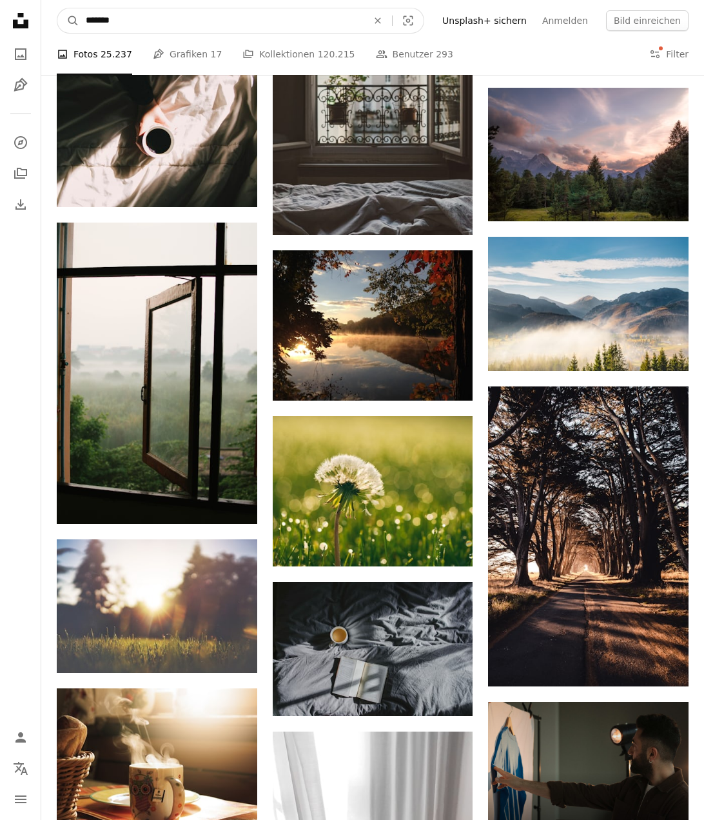
drag, startPoint x: 39, startPoint y: 2, endPoint x: -319, endPoint y: -35, distance: 359.2
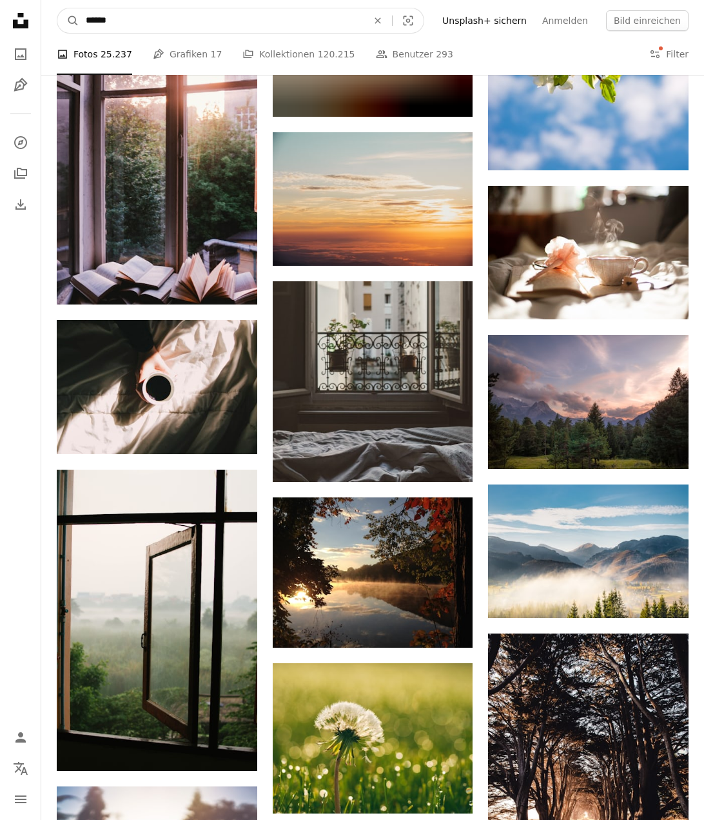
type input "*******"
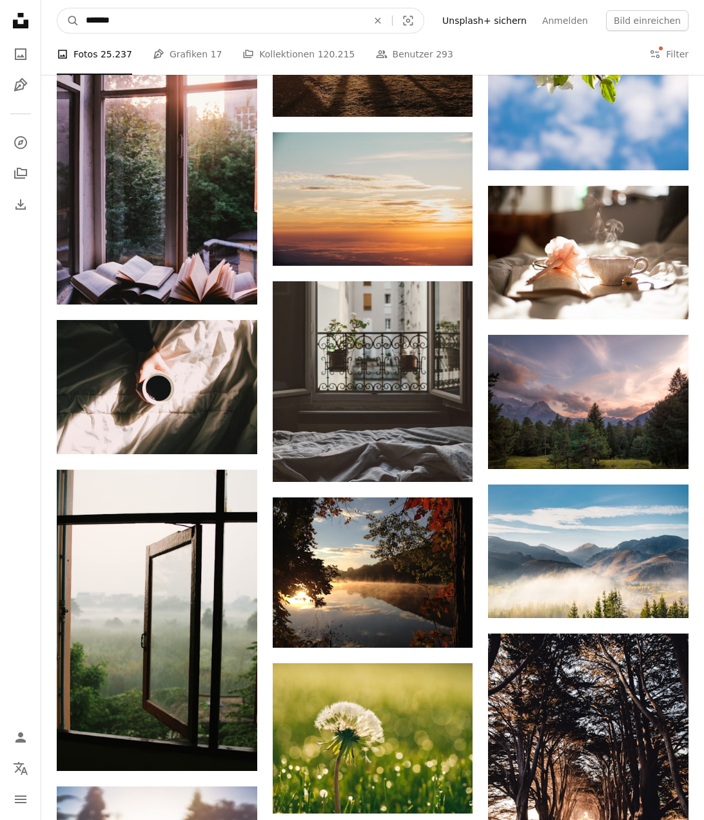
click button "A magnifying glass" at bounding box center [68, 20] width 22 height 25
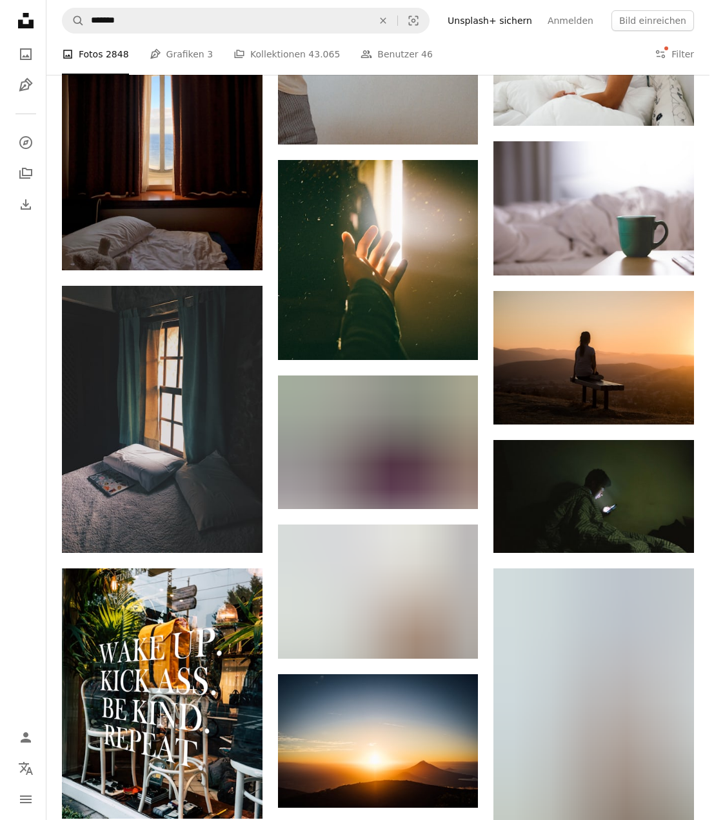
scroll to position [967, 0]
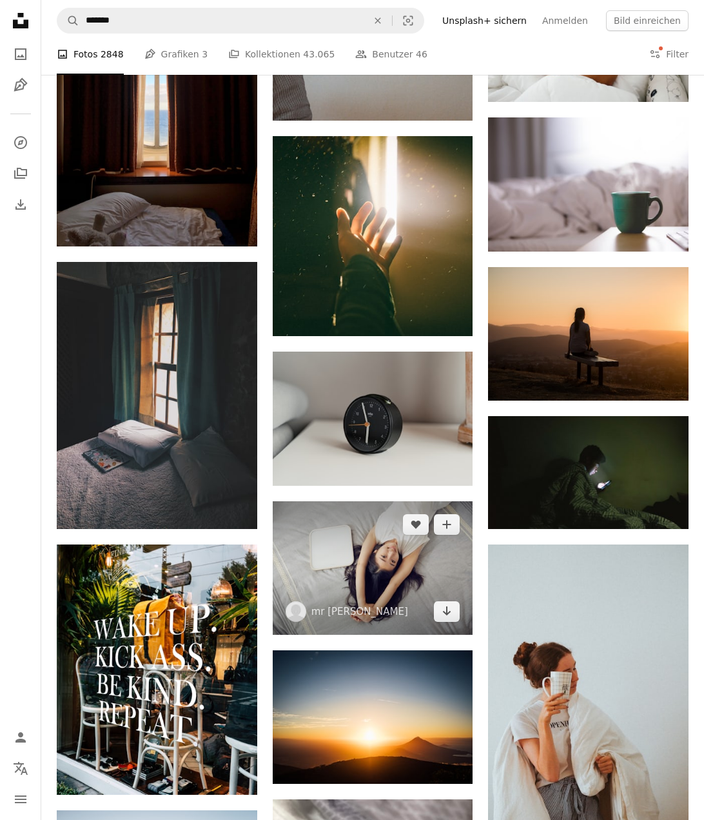
click at [431, 553] on img at bounding box center [373, 567] width 201 height 133
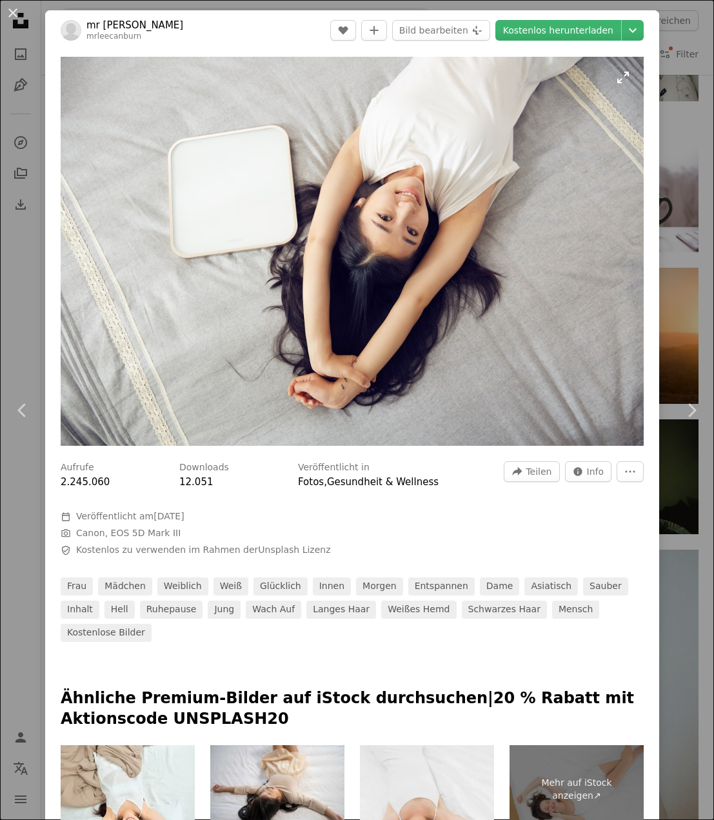
click at [493, 259] on img "Dieses Bild heranzoomen" at bounding box center [352, 251] width 583 height 389
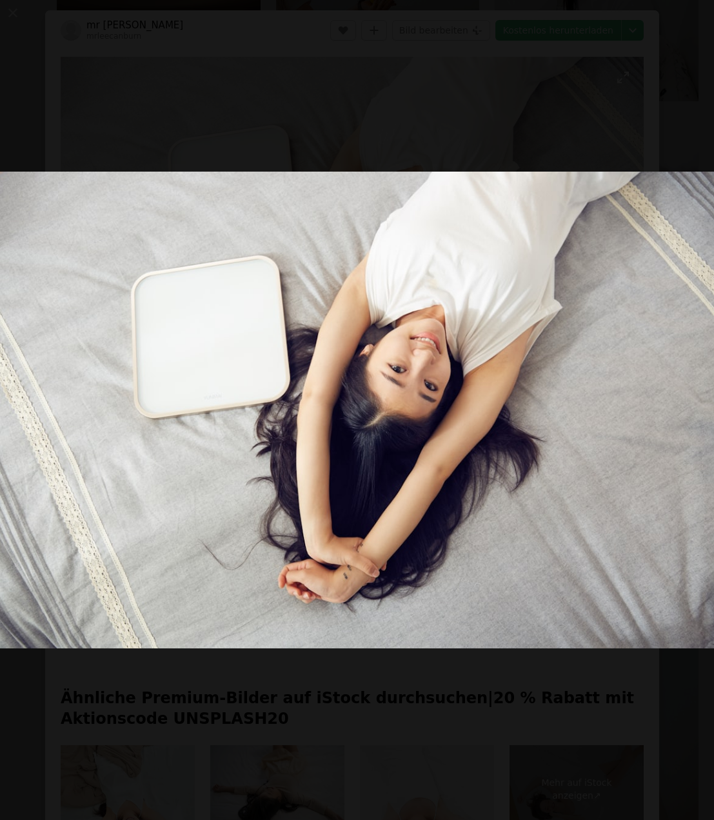
drag, startPoint x: 493, startPoint y: 259, endPoint x: 554, endPoint y: 436, distance: 186.8
click at [554, 436] on img "Dieses Bild herauszoomen" at bounding box center [356, 410] width 715 height 476
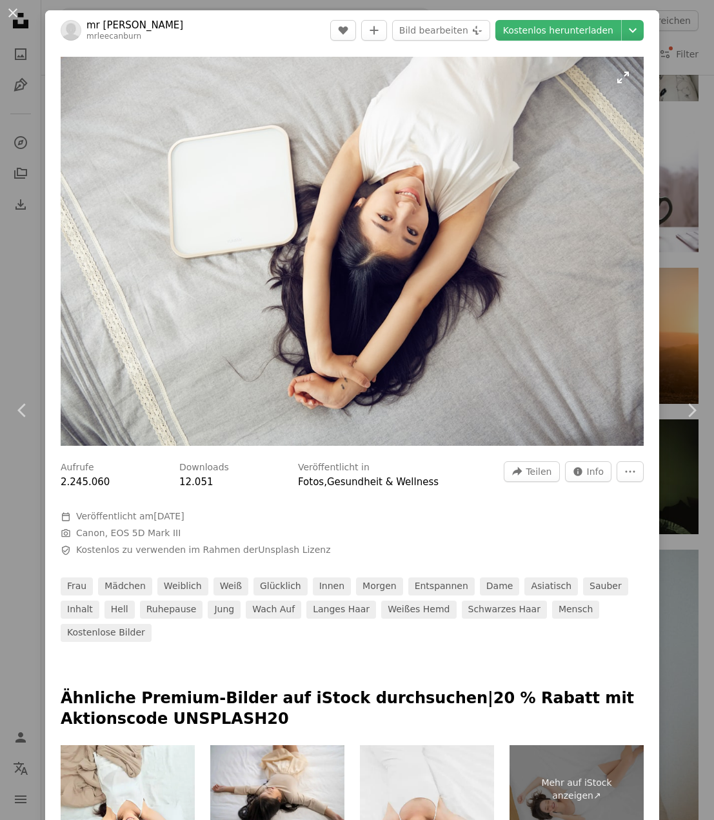
drag, startPoint x: 503, startPoint y: 166, endPoint x: 513, endPoint y: 170, distance: 11.0
